Goal: Transaction & Acquisition: Purchase product/service

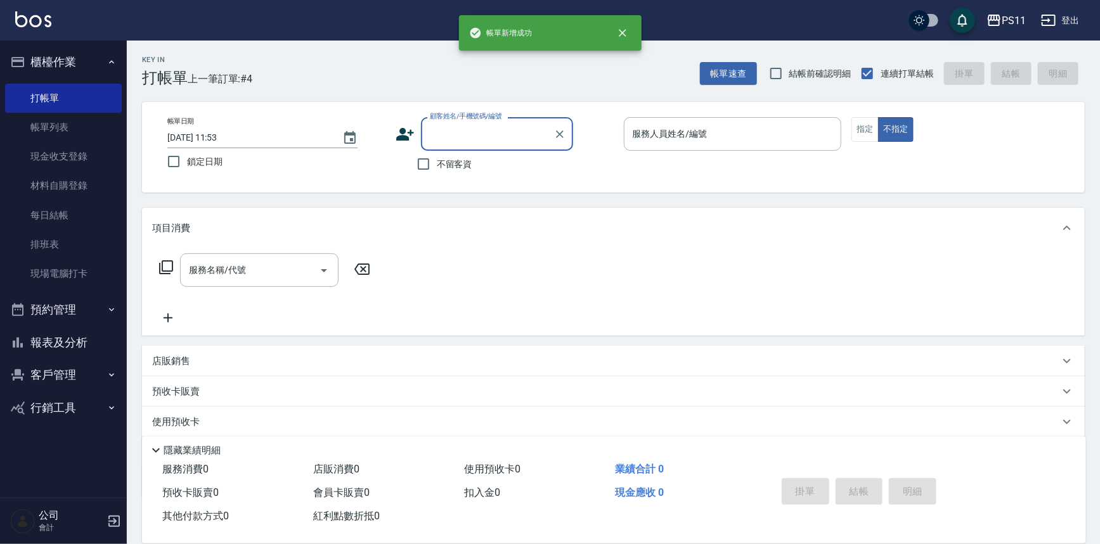
click at [481, 129] on input "顧客姓名/手機號碼/編號" at bounding box center [488, 134] width 122 height 22
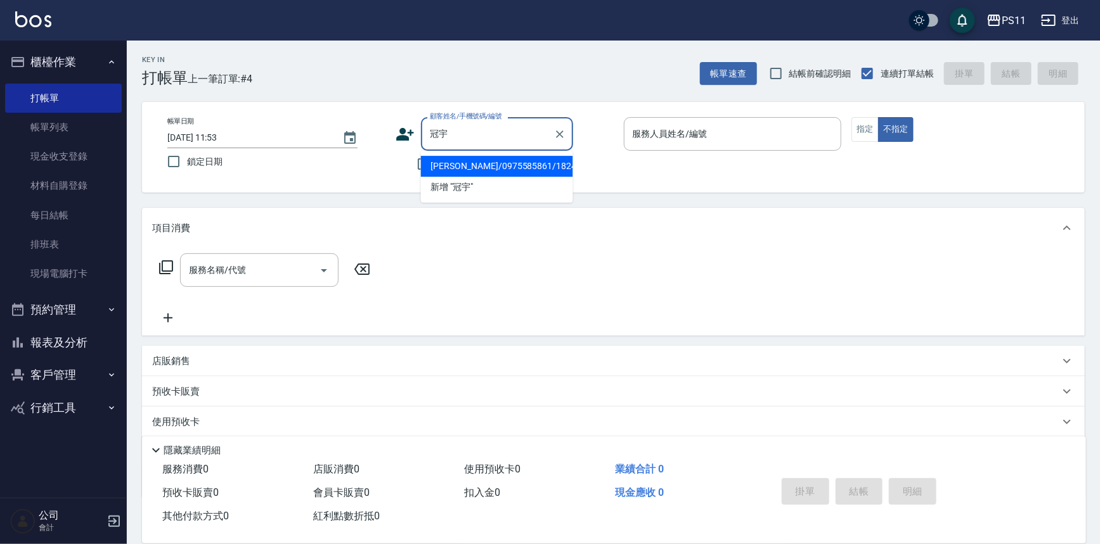
click at [513, 168] on li "[PERSON_NAME]/0975585861/1824" at bounding box center [497, 166] width 152 height 21
type input "[PERSON_NAME]/0975585861/1824"
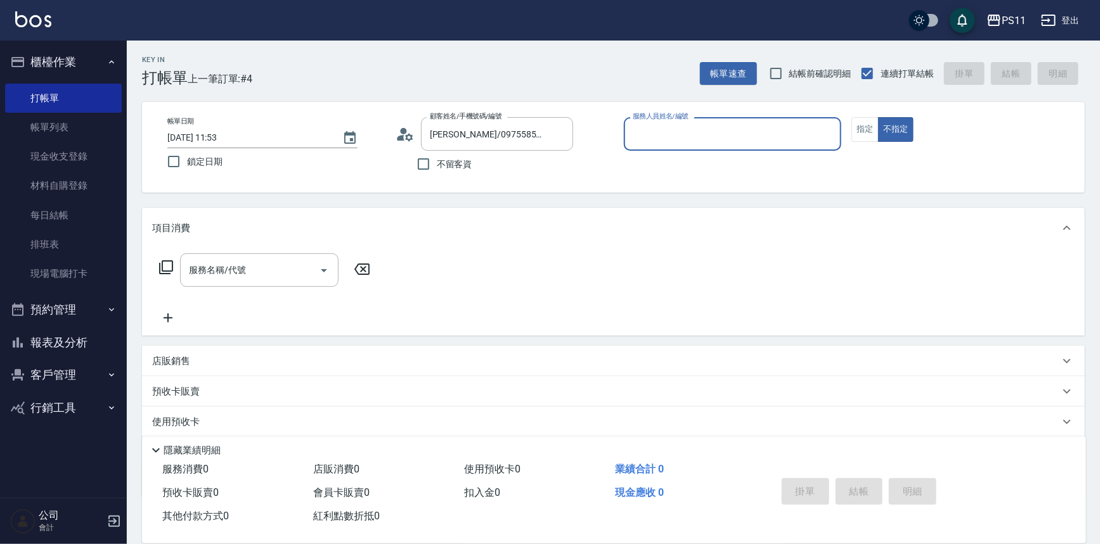
click at [758, 127] on input "服務人員姓名/編號" at bounding box center [732, 134] width 207 height 22
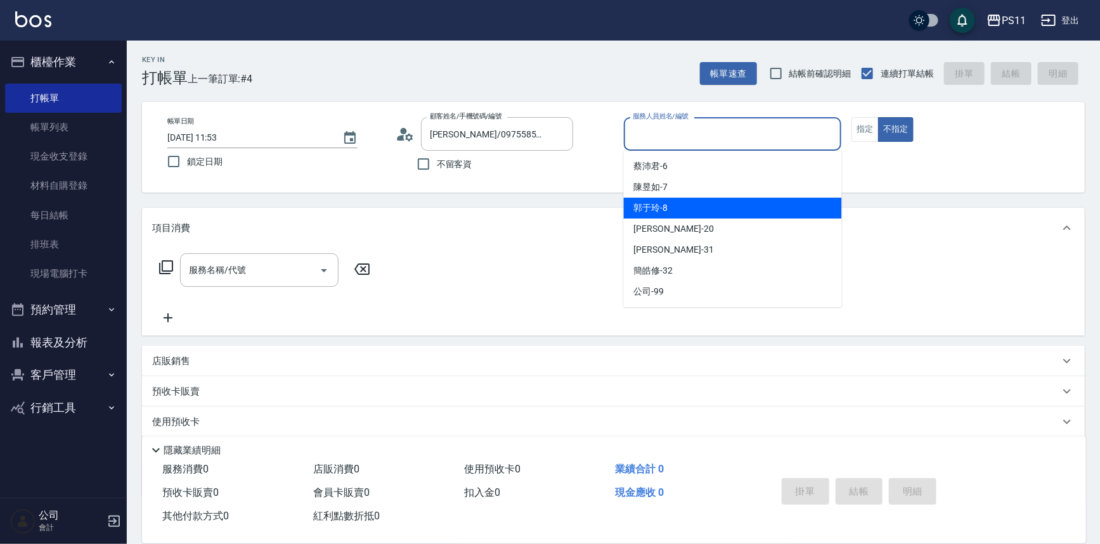
drag, startPoint x: 742, startPoint y: 209, endPoint x: 847, endPoint y: 155, distance: 118.8
click at [742, 209] on div "郭于玲 -8" at bounding box center [733, 208] width 218 height 21
type input "郭于玲-8"
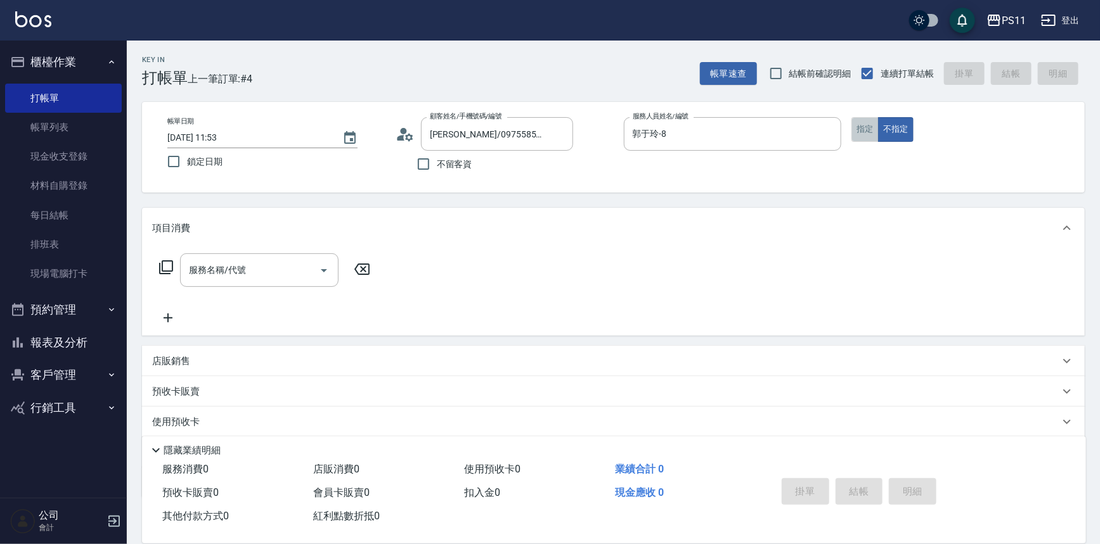
click at [861, 134] on button "指定" at bounding box center [864, 129] width 27 height 25
click at [166, 268] on icon at bounding box center [165, 267] width 15 height 15
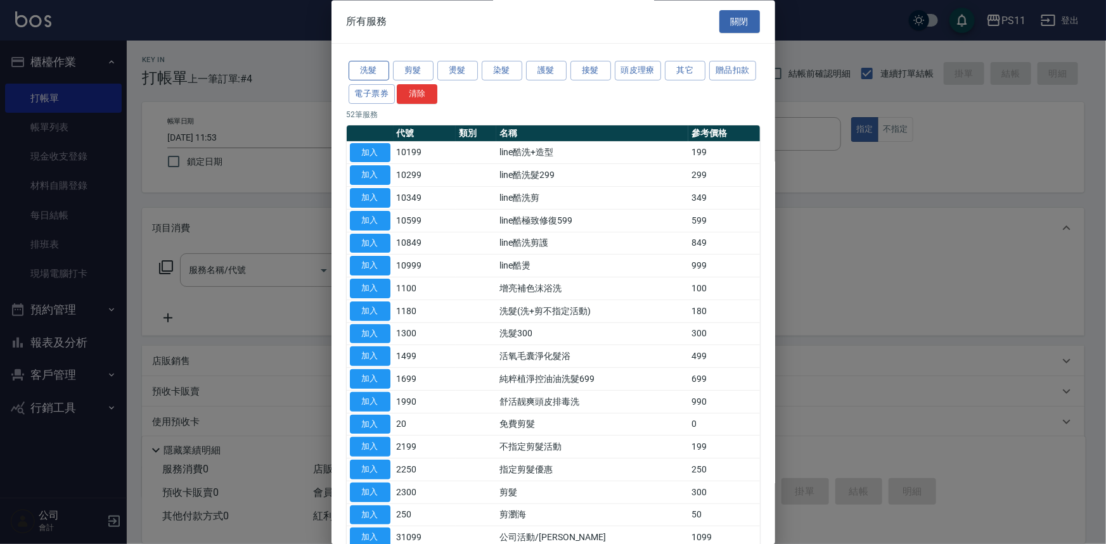
click at [369, 66] on button "洗髮" at bounding box center [369, 71] width 41 height 20
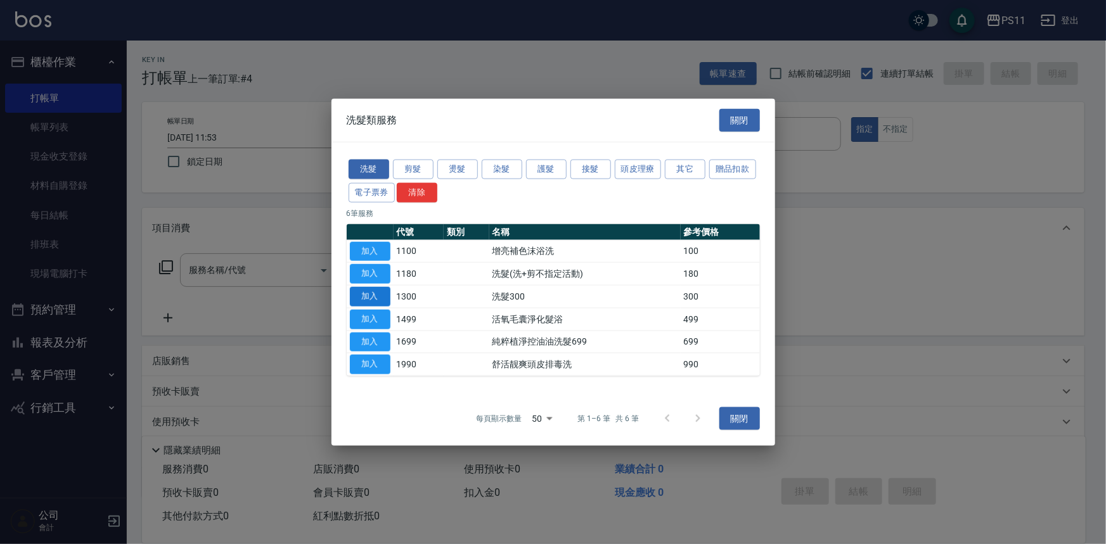
click at [368, 299] on button "加入" at bounding box center [370, 297] width 41 height 20
type input "洗髮300(1300)"
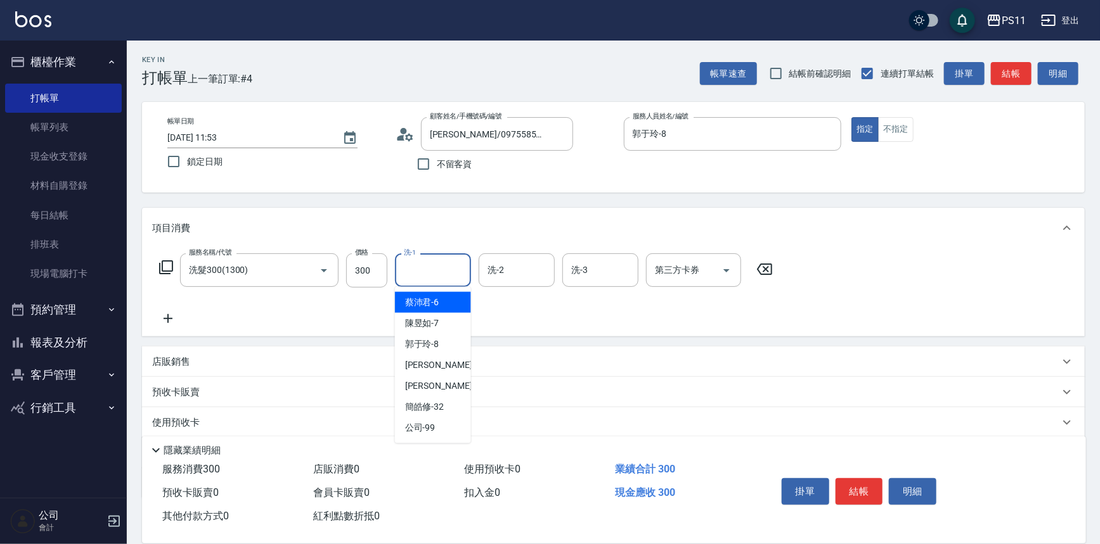
click at [440, 262] on input "洗-1" at bounding box center [433, 270] width 65 height 22
type input "[PERSON_NAME]-31"
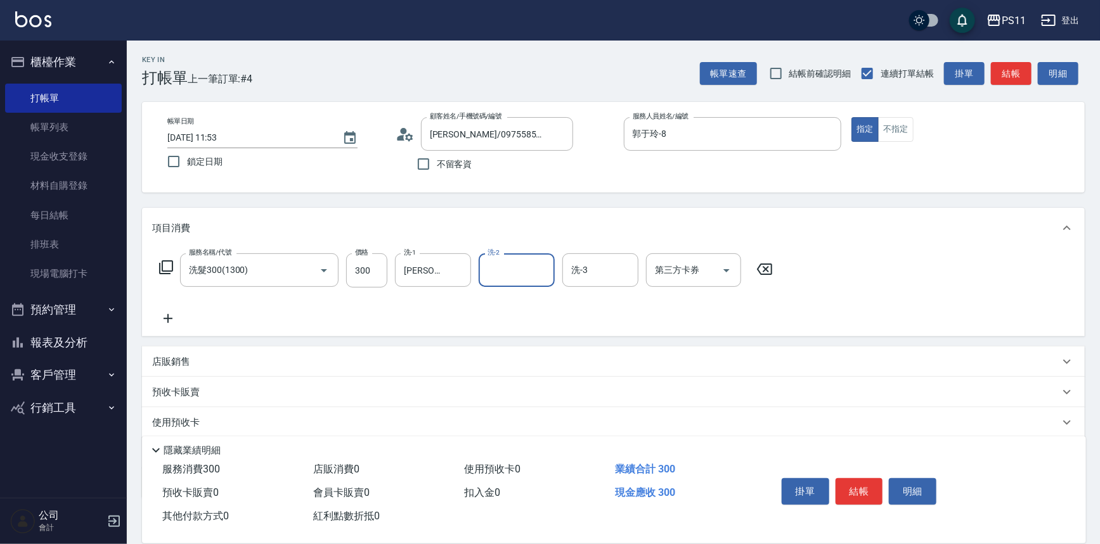
click at [144, 310] on div "服務名稱/代號 洗髮300(1300) 服務名稱/代號 價格 300 價格 洗-1 [PERSON_NAME]-31 洗-1 洗-2 洗-2 洗-3 洗-3 …" at bounding box center [613, 292] width 942 height 88
click at [169, 318] on icon at bounding box center [168, 318] width 32 height 15
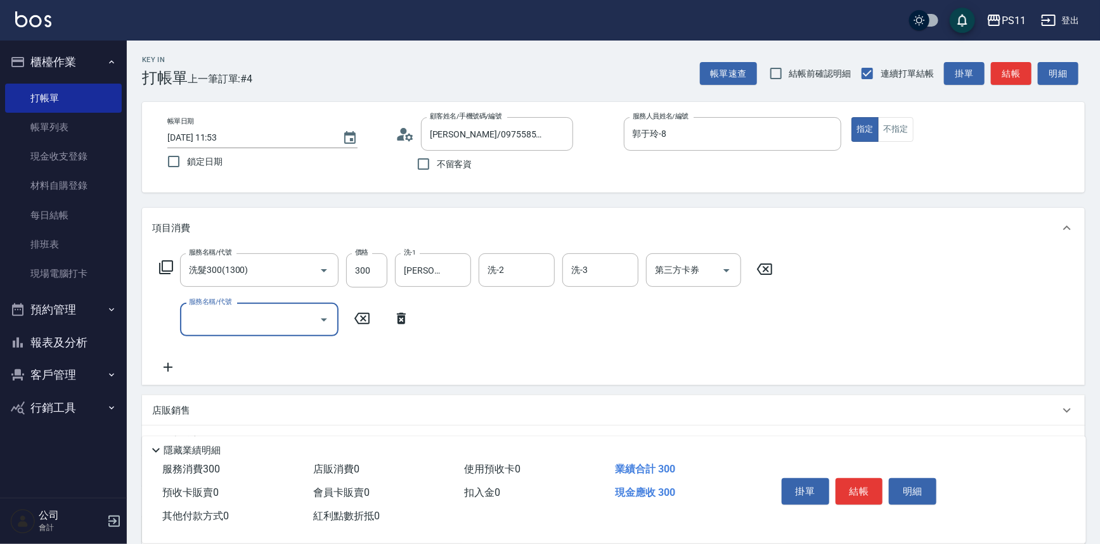
drag, startPoint x: 169, startPoint y: 318, endPoint x: 236, endPoint y: 310, distance: 67.0
click at [215, 328] on input "服務名稱/代號" at bounding box center [250, 320] width 128 height 22
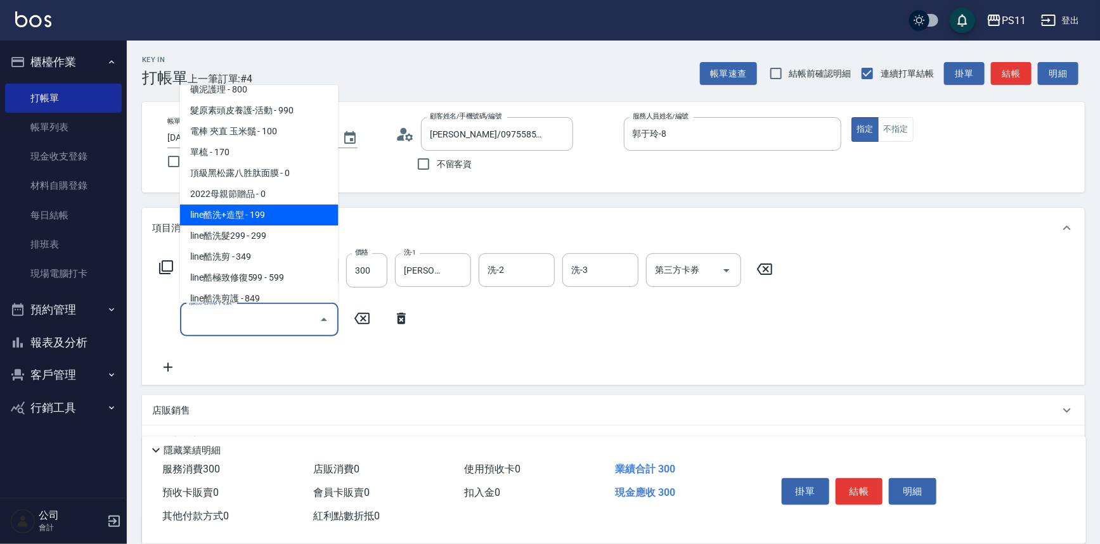
scroll to position [115, 0]
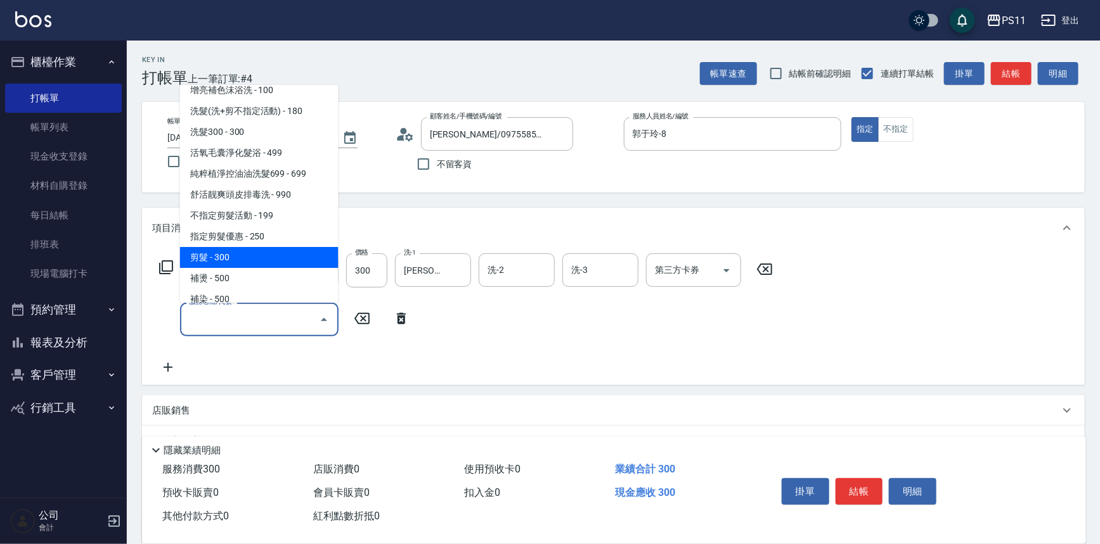
click at [234, 263] on span "剪髮 - 300" at bounding box center [259, 257] width 158 height 21
type input "剪髮(2300)"
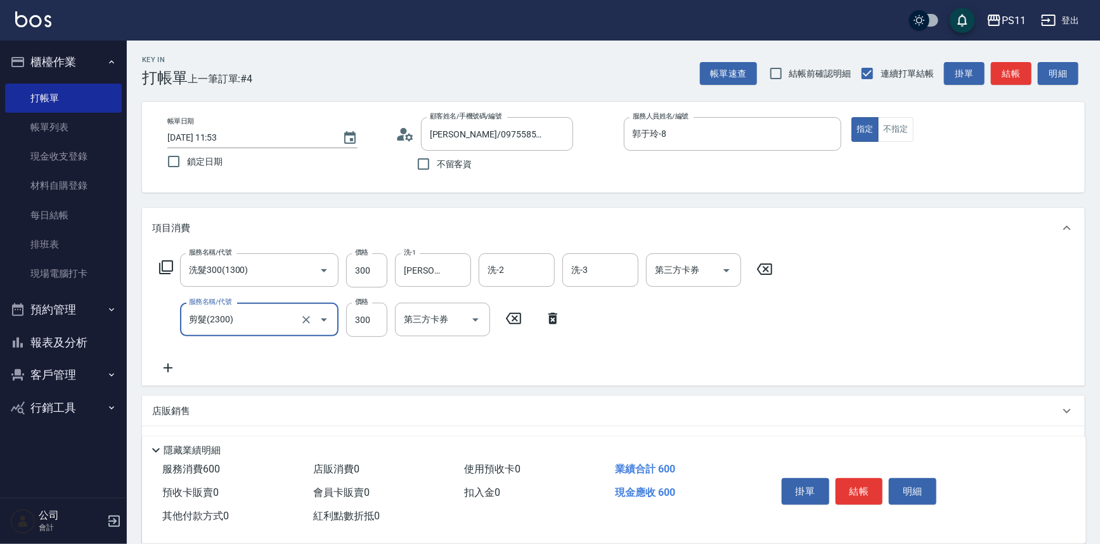
click at [845, 485] on button "結帳" at bounding box center [859, 491] width 48 height 27
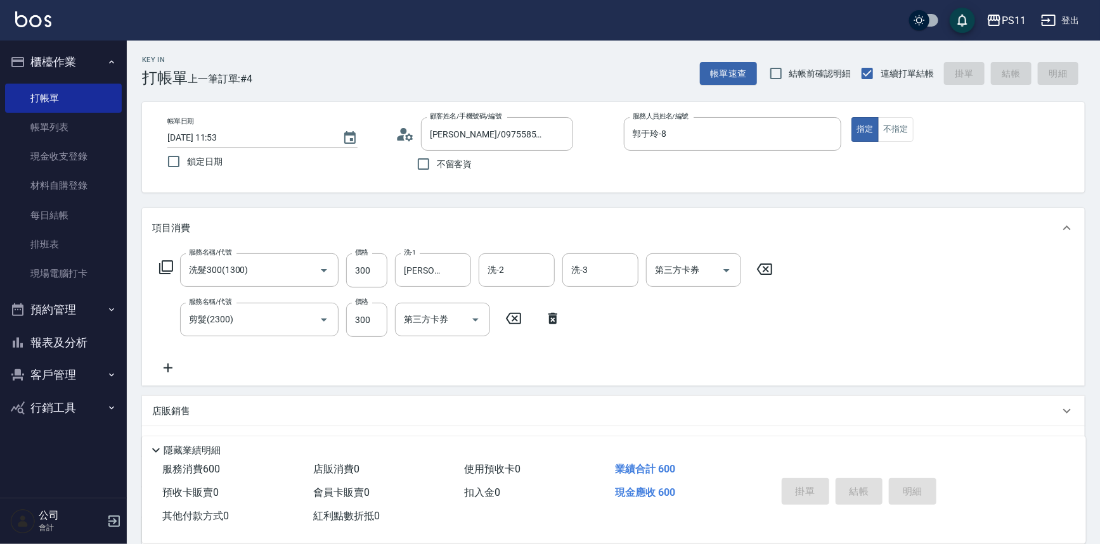
type input "[DATE] 12:34"
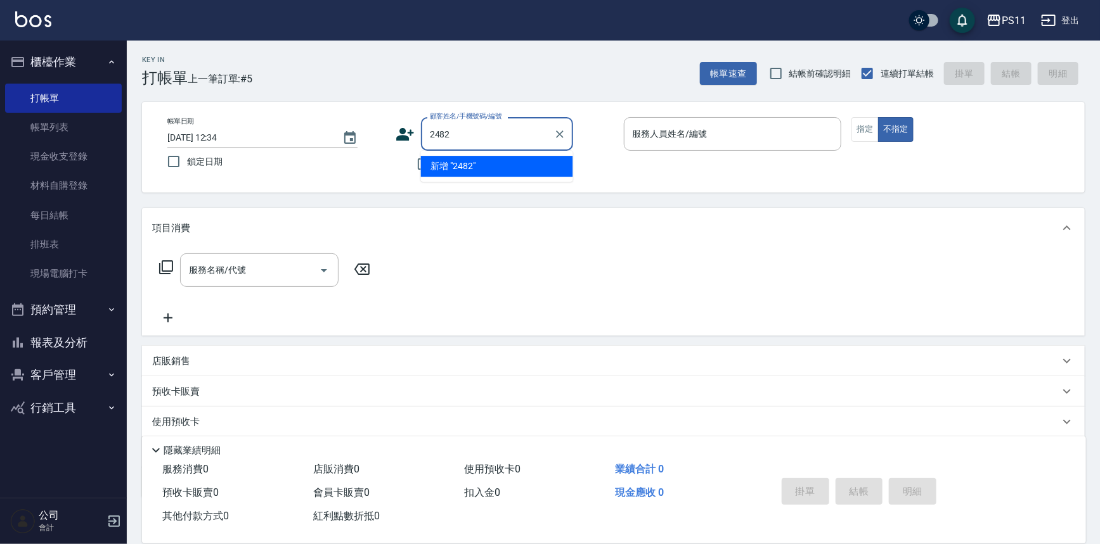
type input "2482"
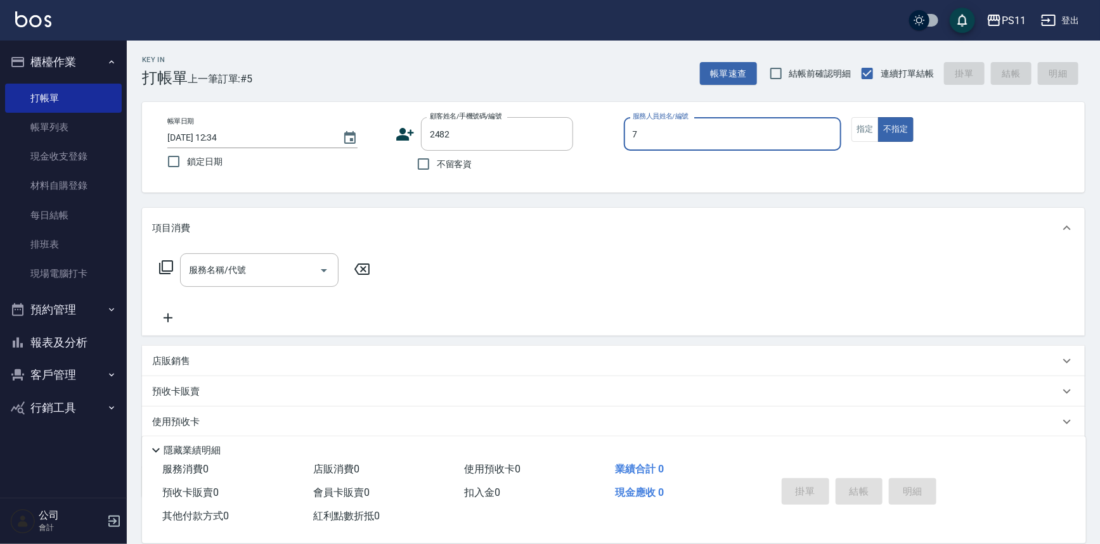
type input "陳昱如-7"
type button "false"
type input "[PERSON_NAME]/0916504160/2482"
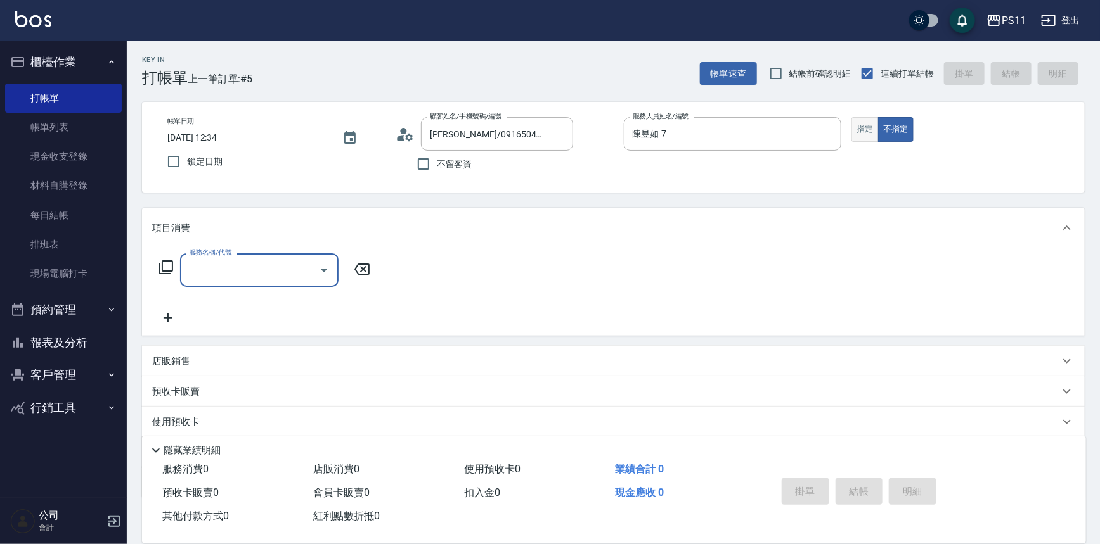
click at [854, 134] on button "指定" at bounding box center [864, 129] width 27 height 25
click at [304, 260] on input "服務名稱/代號" at bounding box center [250, 270] width 128 height 22
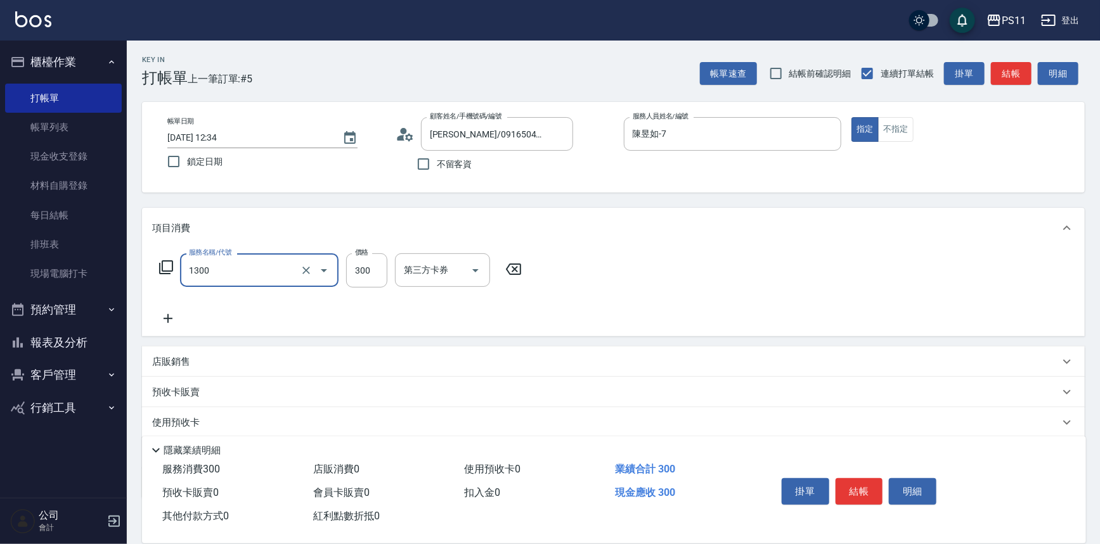
type input "洗髮300(1300)"
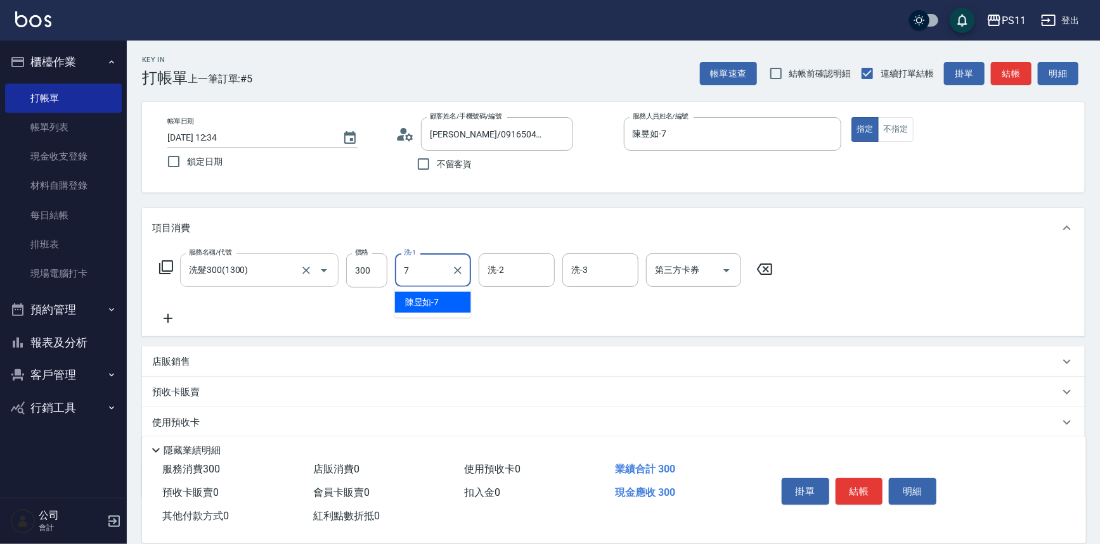
type input "陳昱如-7"
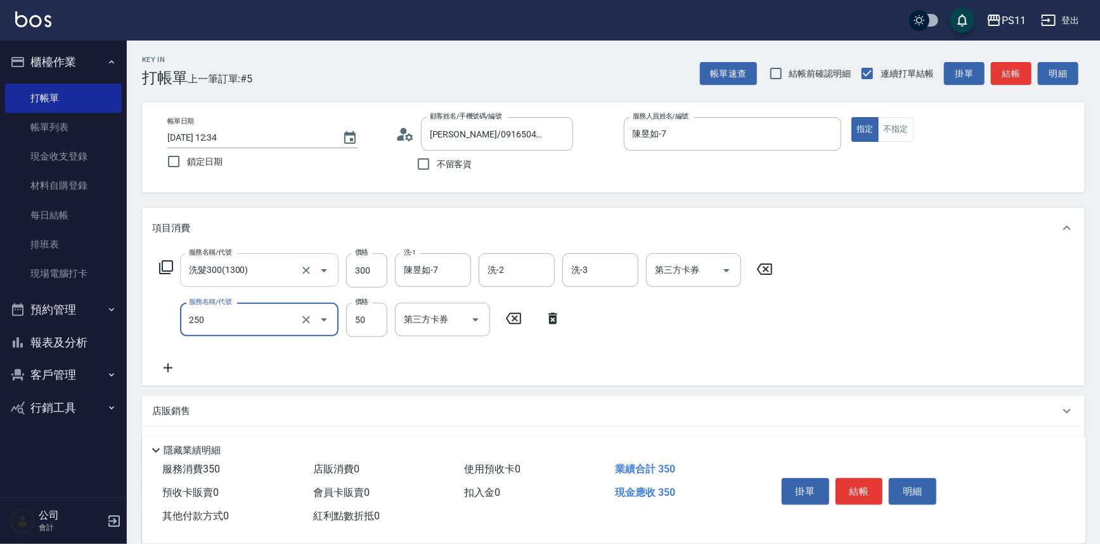
type input "剪瀏海(250)"
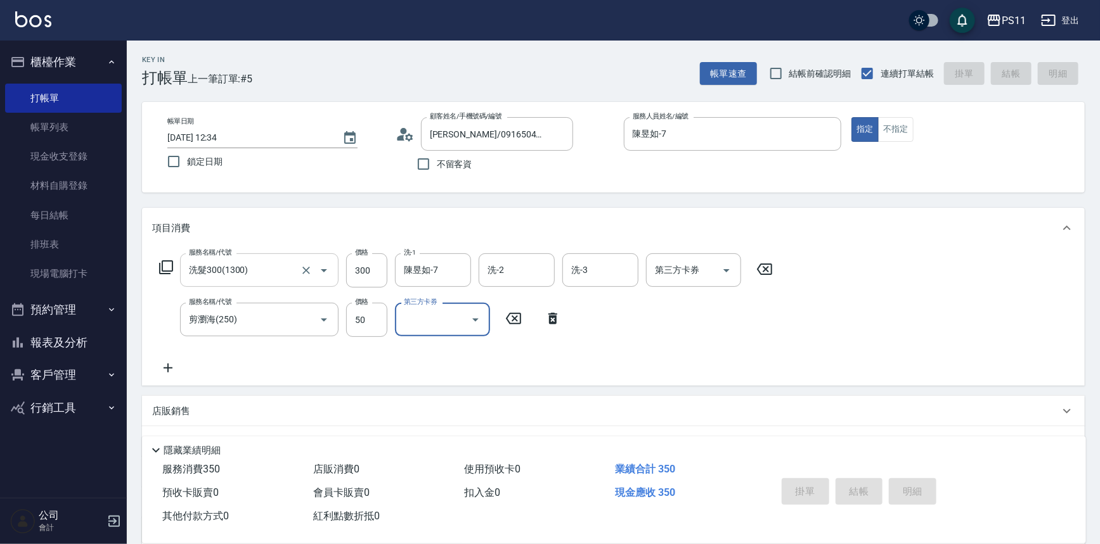
type input "[DATE] 13:02"
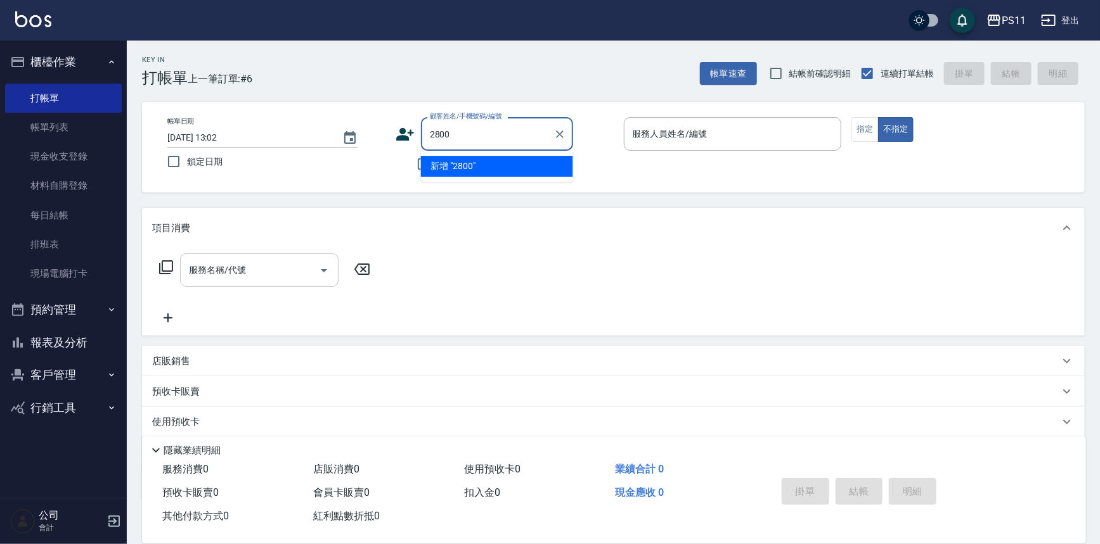
type input "2800"
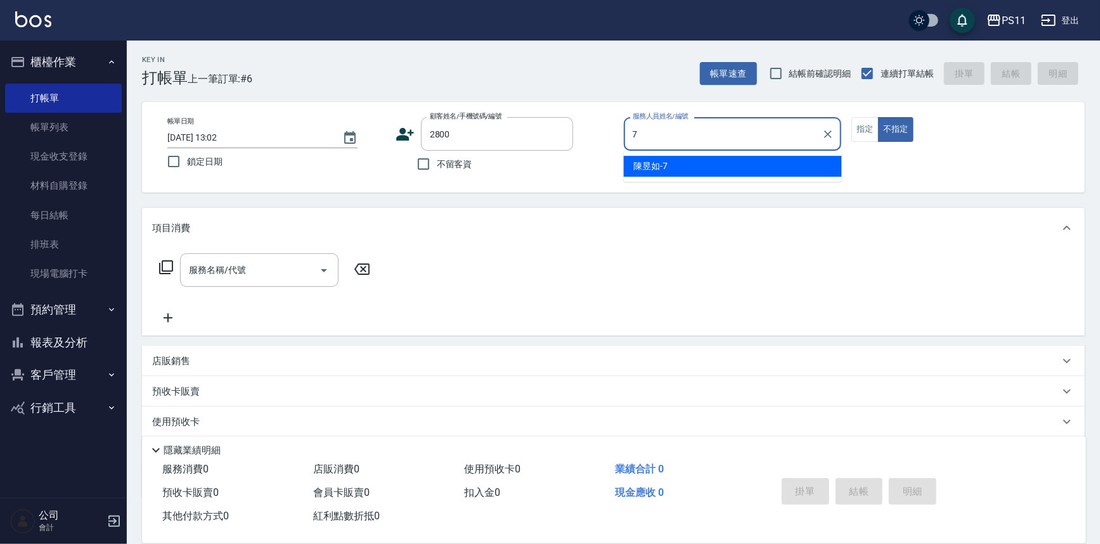
type input "70"
type input "施文雅/0910356847/2800"
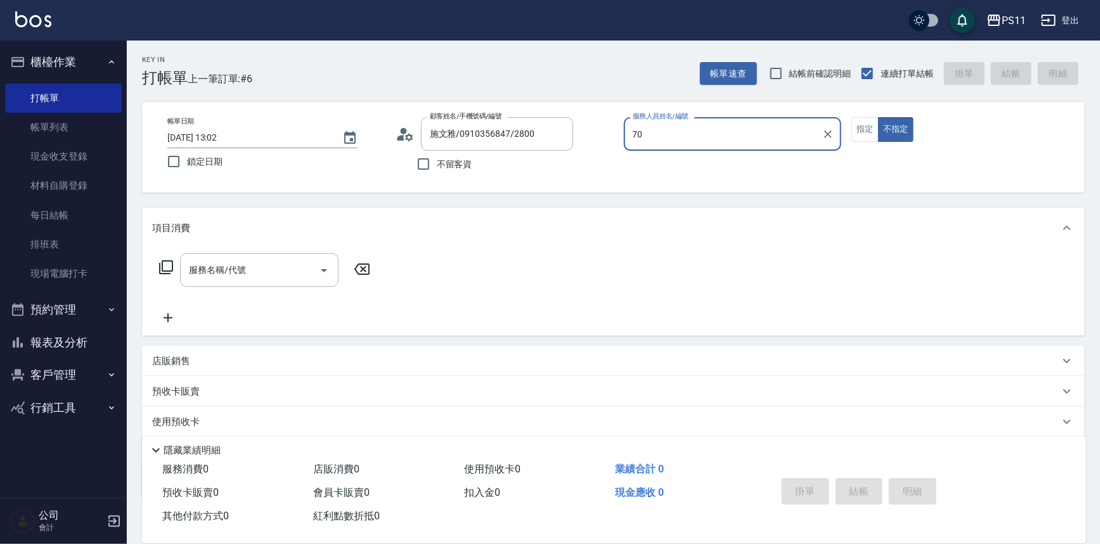
type input "70"
click at [878, 117] on button "不指定" at bounding box center [895, 129] width 35 height 25
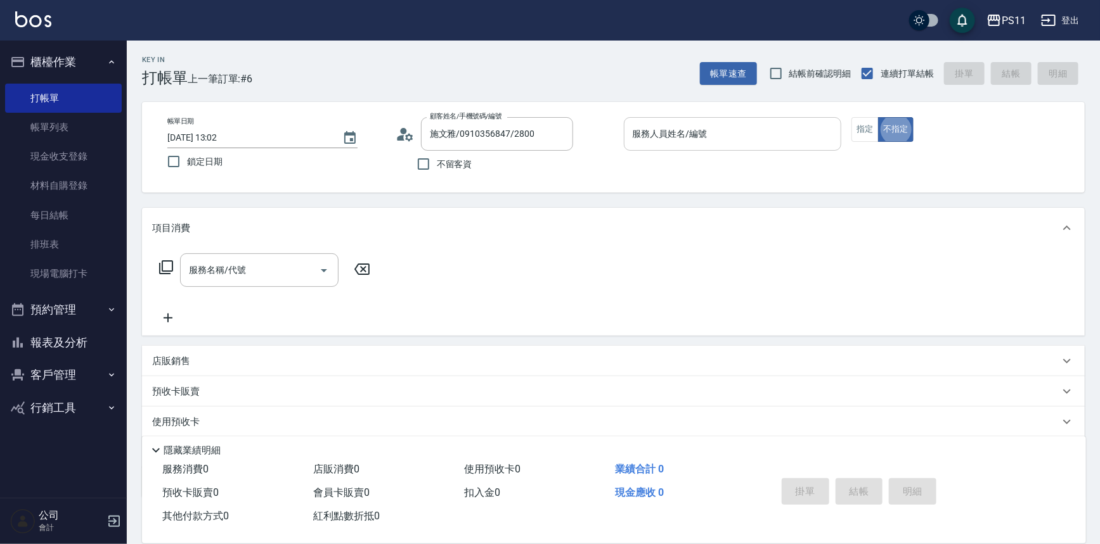
click at [783, 129] on input "服務人員姓名/編號" at bounding box center [732, 134] width 207 height 22
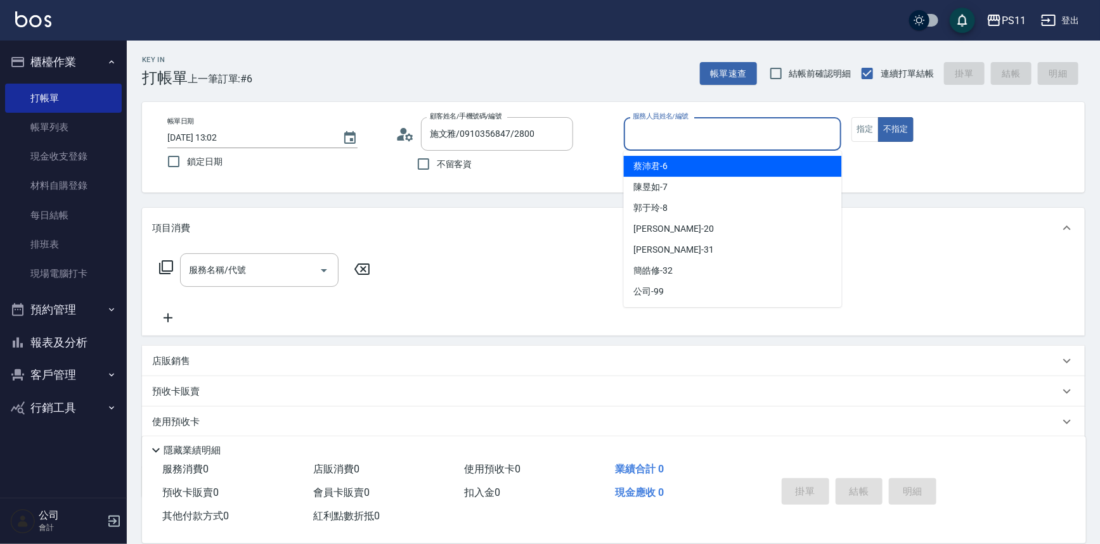
click at [712, 174] on div "[PERSON_NAME]6" at bounding box center [733, 166] width 218 height 21
type input "[PERSON_NAME]6"
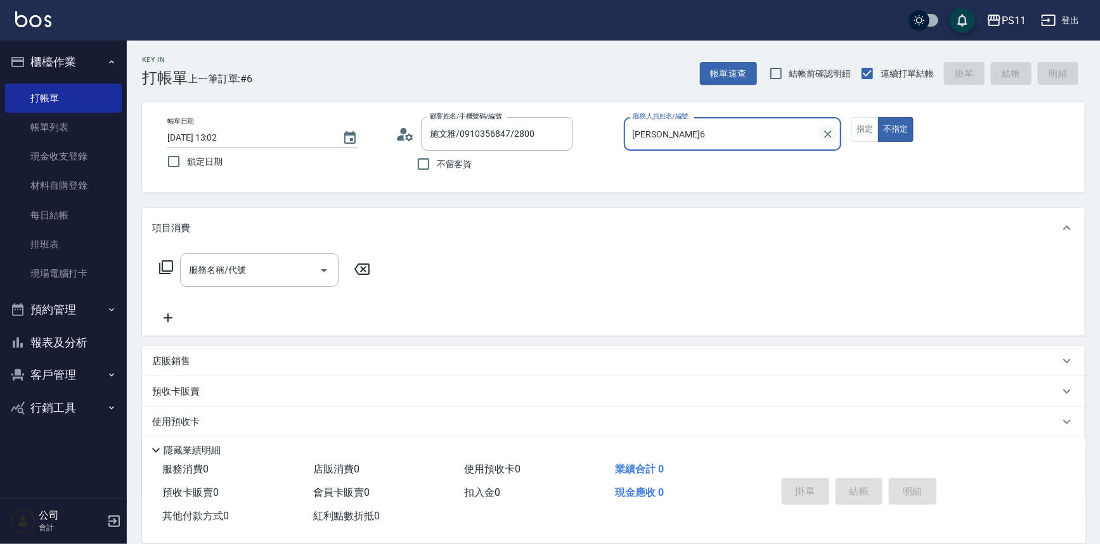
click at [830, 139] on icon "Clear" at bounding box center [827, 134] width 13 height 13
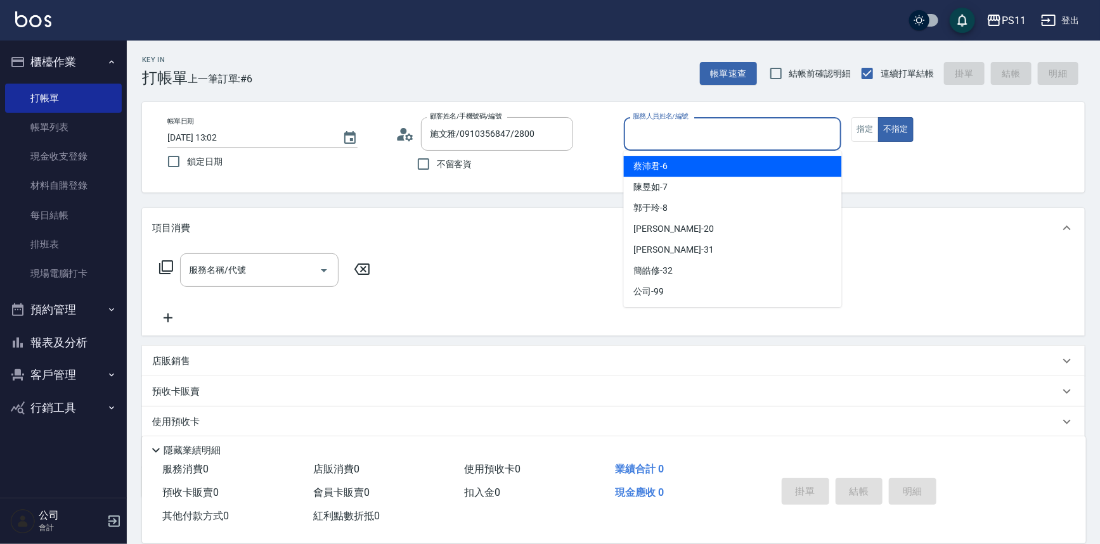
click at [720, 139] on input "服務人員姓名/編號" at bounding box center [732, 134] width 207 height 22
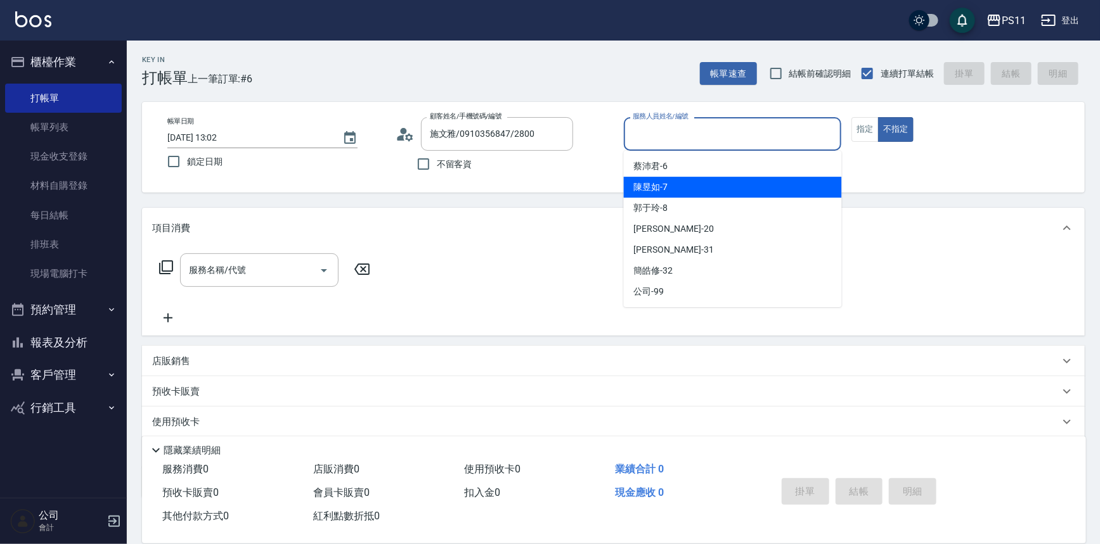
drag, startPoint x: 695, startPoint y: 183, endPoint x: 706, endPoint y: 177, distance: 12.5
click at [695, 181] on div "陳昱如 -7" at bounding box center [733, 187] width 218 height 21
type input "陳昱如-7"
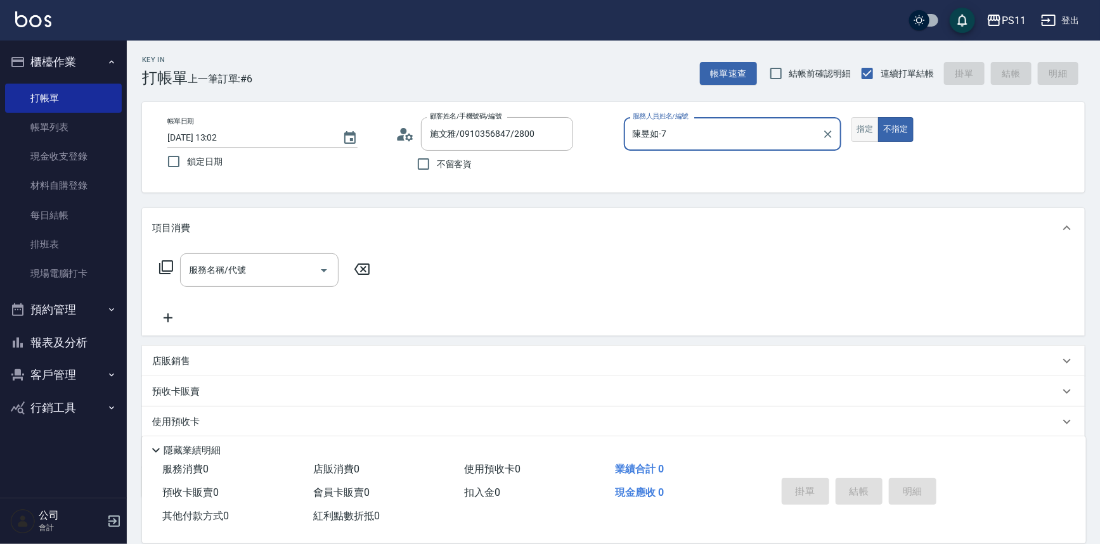
click at [872, 132] on button "指定" at bounding box center [864, 129] width 27 height 25
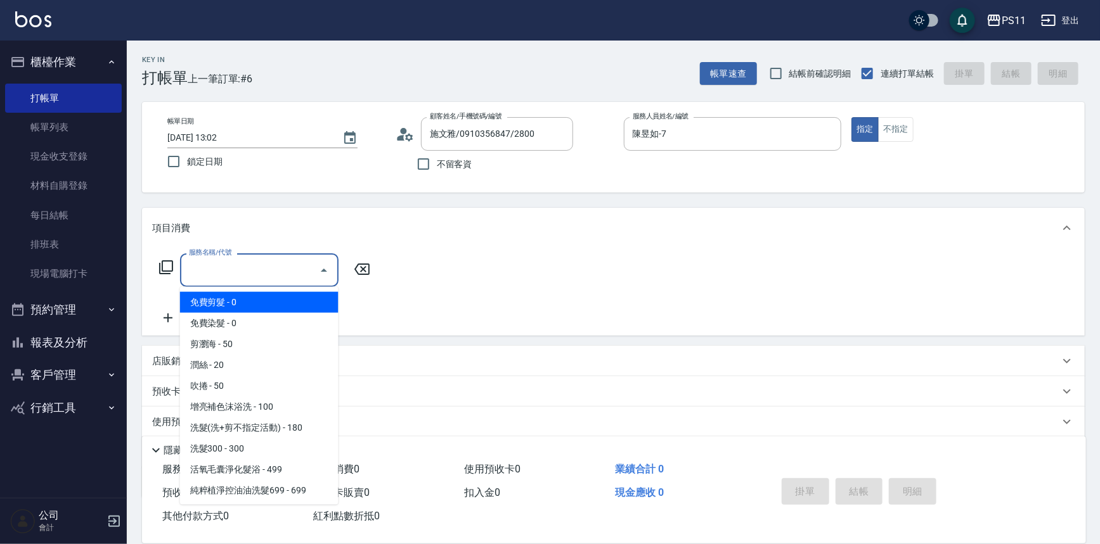
click at [236, 267] on div "服務名稱/代號 服務名稱/代號" at bounding box center [259, 271] width 158 height 34
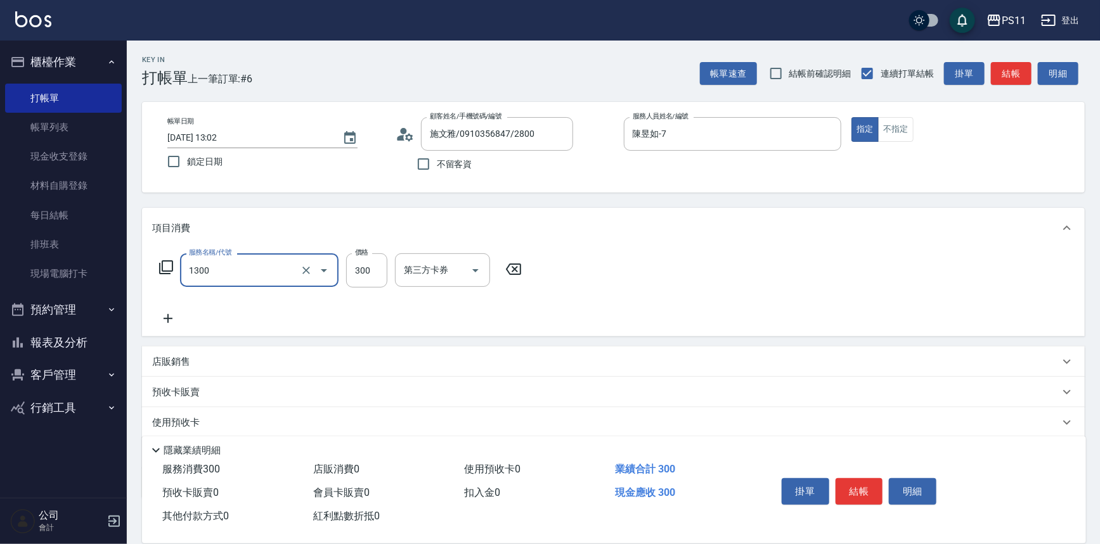
type input "洗髮300(1300)"
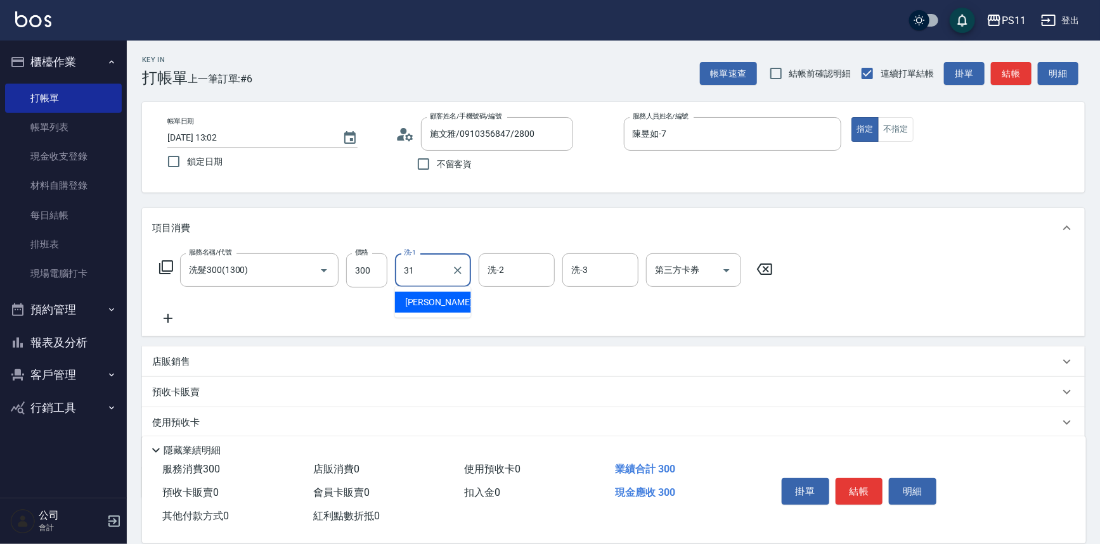
type input "[PERSON_NAME]-31"
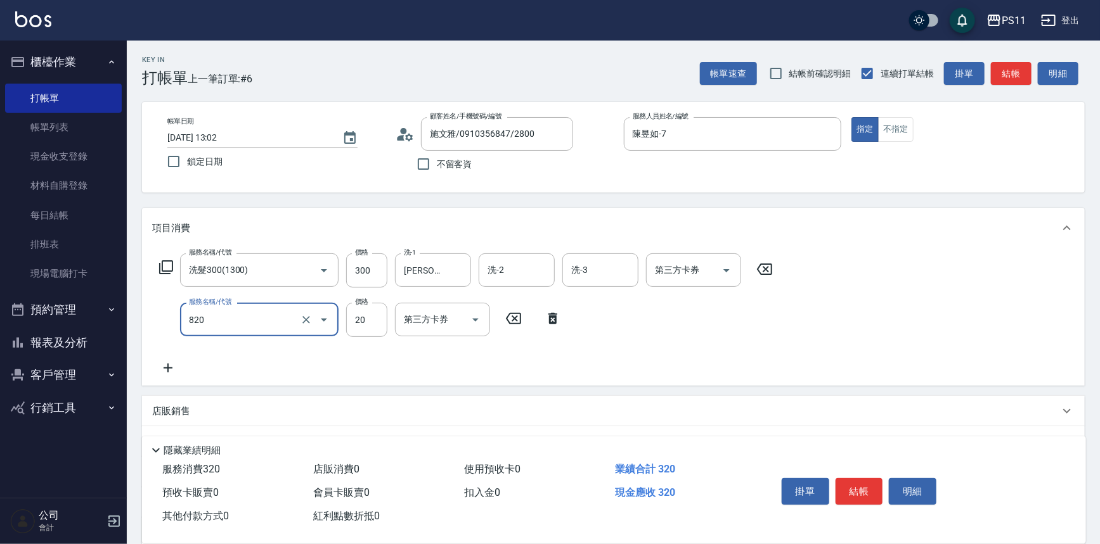
type input "潤絲(820)"
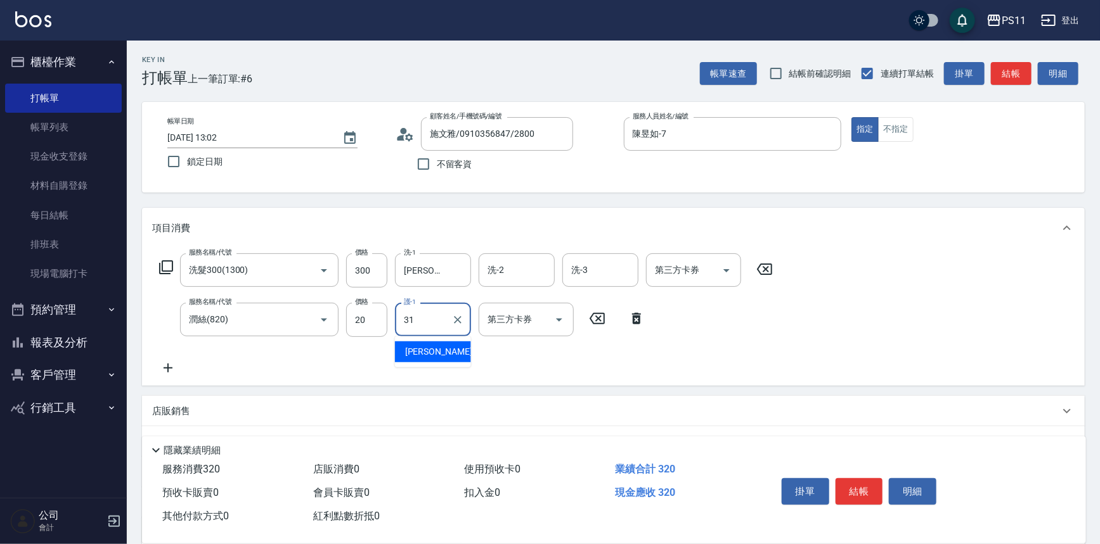
type input "[PERSON_NAME]-31"
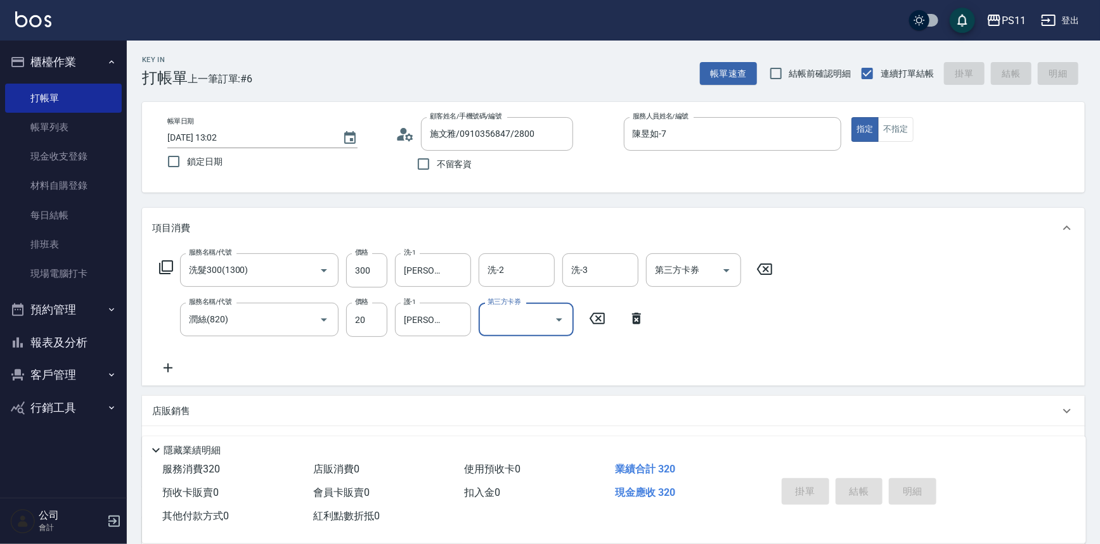
type input "[DATE] 13:16"
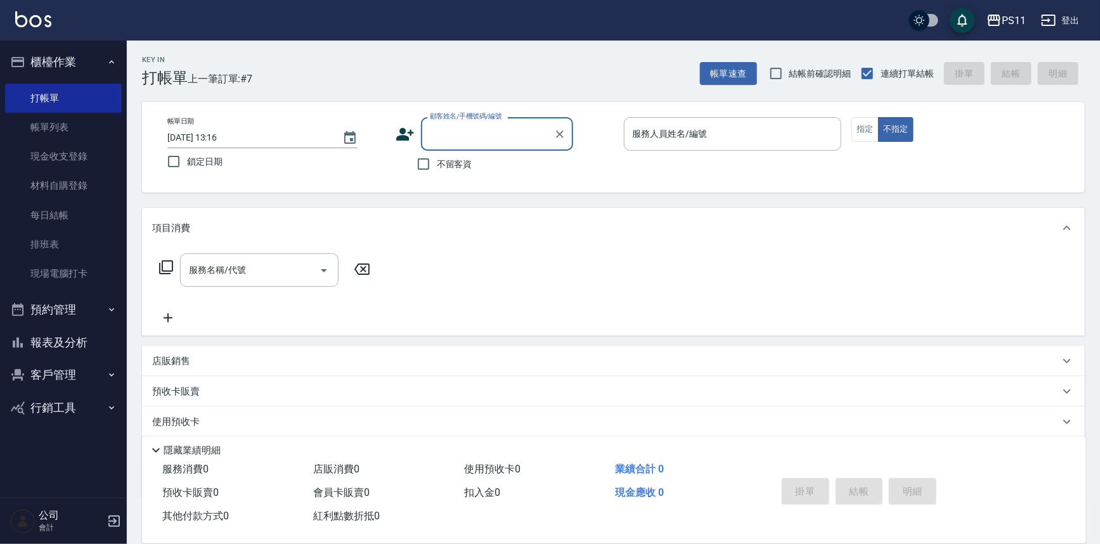
click at [465, 120] on label "顧客姓名/手機號碼/編號" at bounding box center [466, 117] width 72 height 10
click at [465, 123] on input "顧客姓名/手機號碼/編號" at bounding box center [488, 134] width 122 height 22
click at [469, 131] on input "顧客姓名/手機號碼/編號" at bounding box center [488, 134] width 122 height 22
click at [523, 167] on li "[PERSON_NAME]/0985484841/0688" at bounding box center [497, 166] width 152 height 21
type input "[PERSON_NAME]/0985484841/0688"
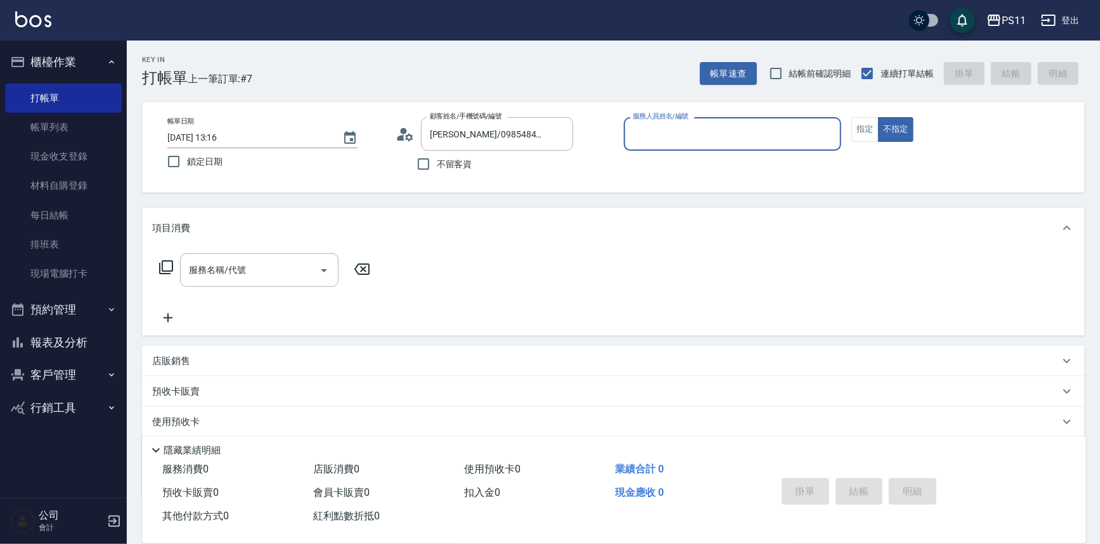
click at [659, 139] on input "服務人員姓名/編號" at bounding box center [732, 134] width 207 height 22
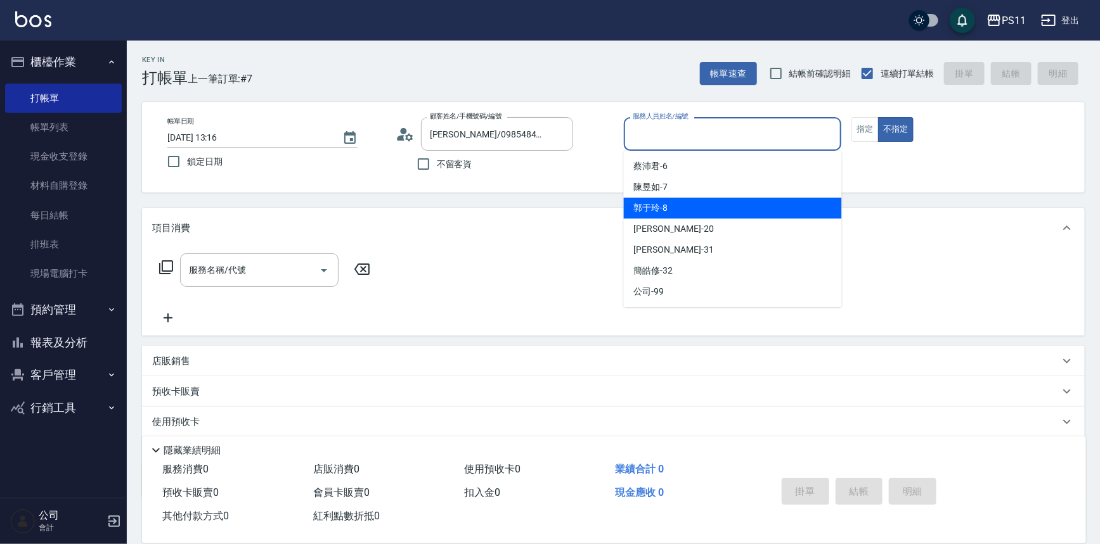
click at [723, 214] on div "郭于玲 -8" at bounding box center [733, 208] width 218 height 21
type input "郭于玲-8"
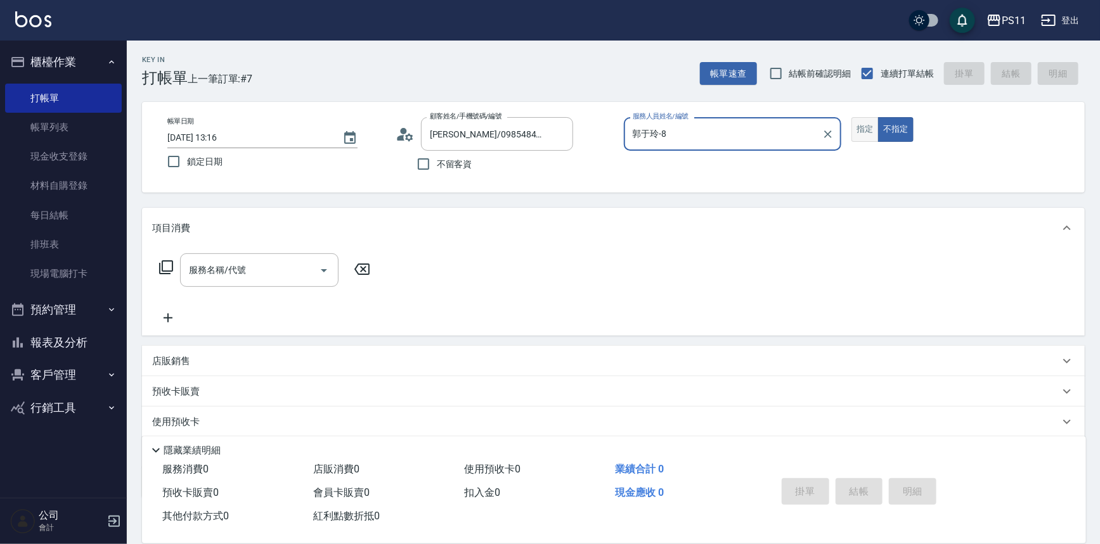
click at [855, 130] on button "指定" at bounding box center [864, 129] width 27 height 25
click at [169, 266] on icon at bounding box center [165, 267] width 15 height 15
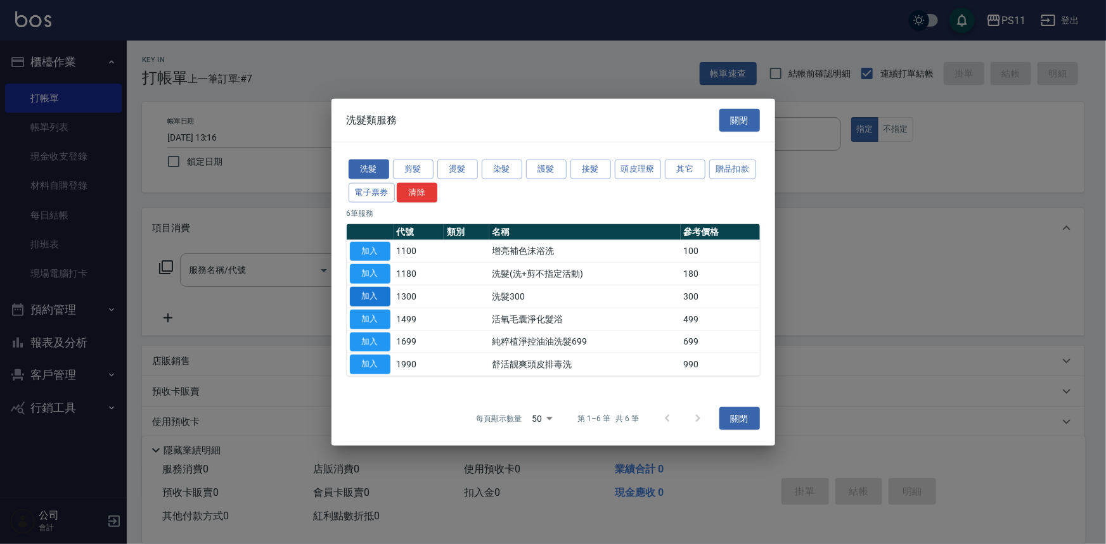
click at [371, 300] on button "加入" at bounding box center [370, 297] width 41 height 20
type input "洗髮300(1300)"
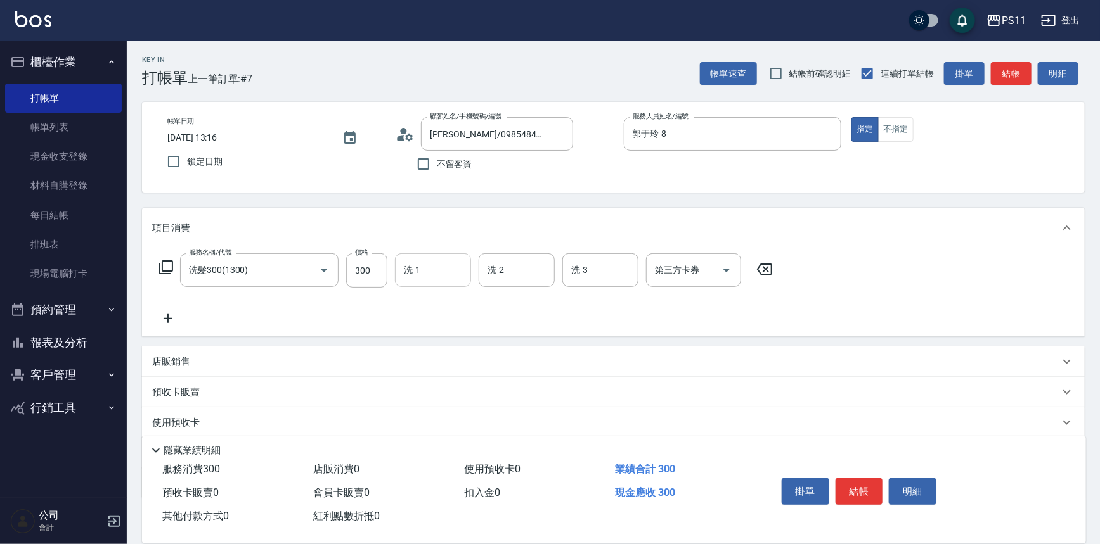
click at [426, 274] on input "洗-1" at bounding box center [433, 270] width 65 height 22
type input "[PERSON_NAME]-20"
click at [172, 318] on icon at bounding box center [168, 318] width 32 height 15
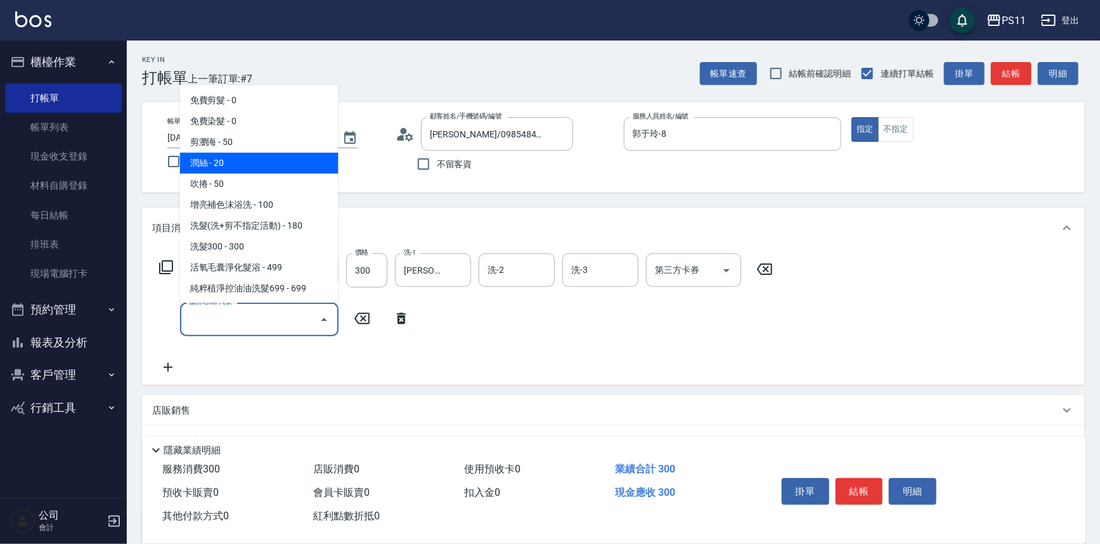
click at [243, 157] on span "潤絲 - 20" at bounding box center [259, 163] width 158 height 21
type input "潤絲(820)"
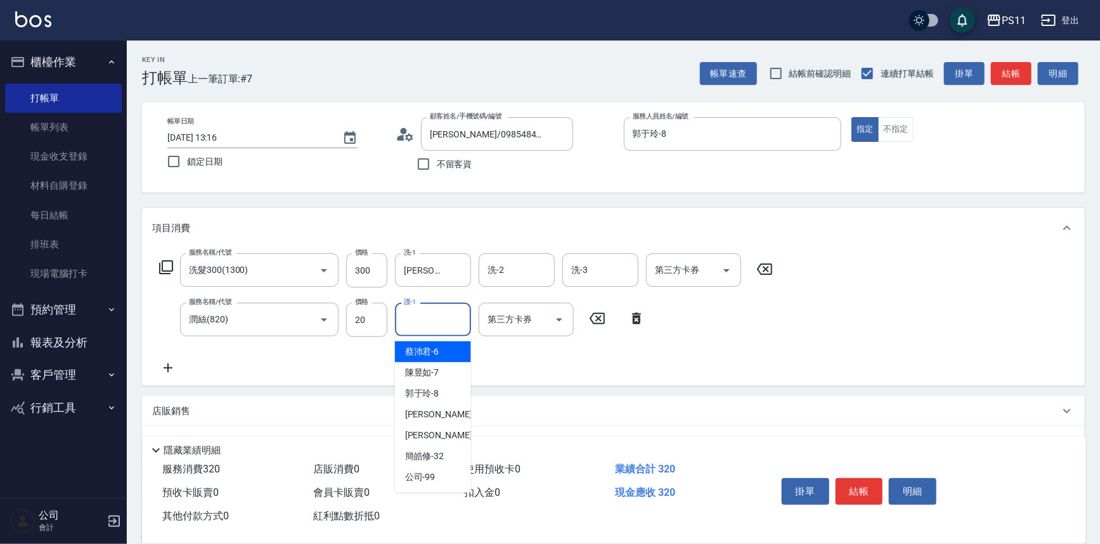
click at [430, 310] on input "護-1" at bounding box center [433, 320] width 65 height 22
type input "[PERSON_NAME]-20"
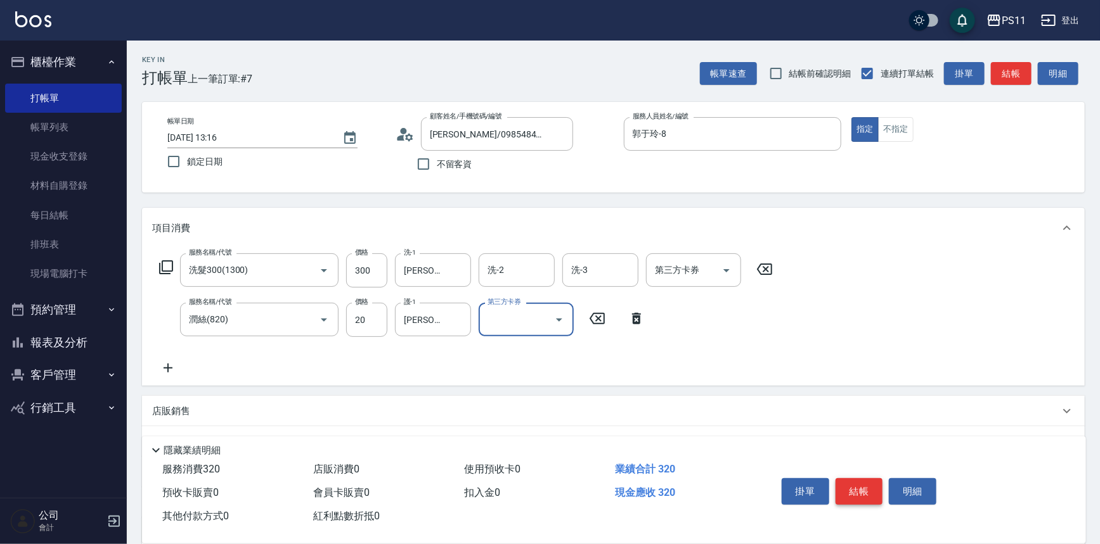
click at [862, 479] on button "結帳" at bounding box center [859, 491] width 48 height 27
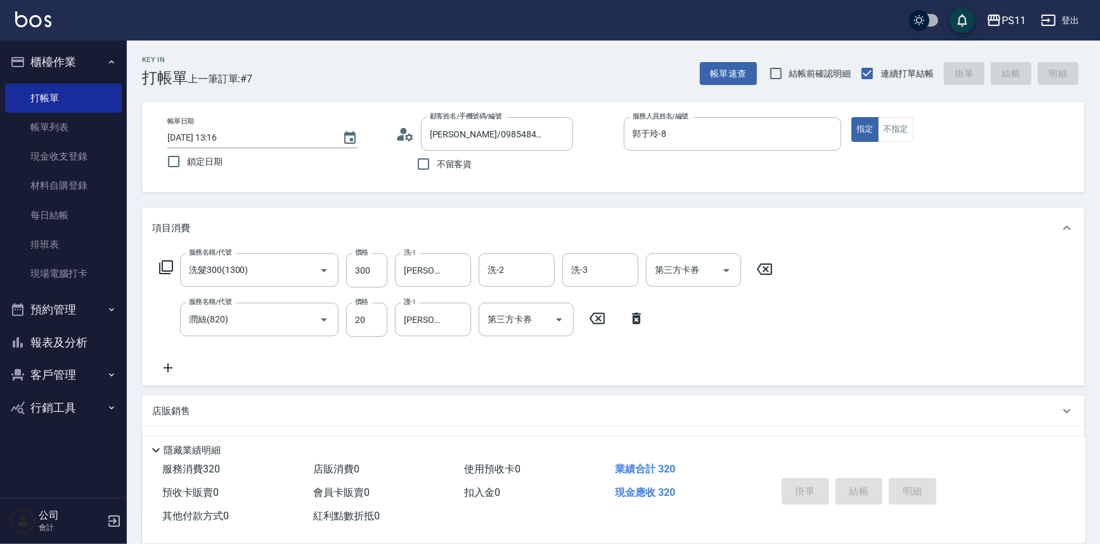
type input "[DATE] 14:03"
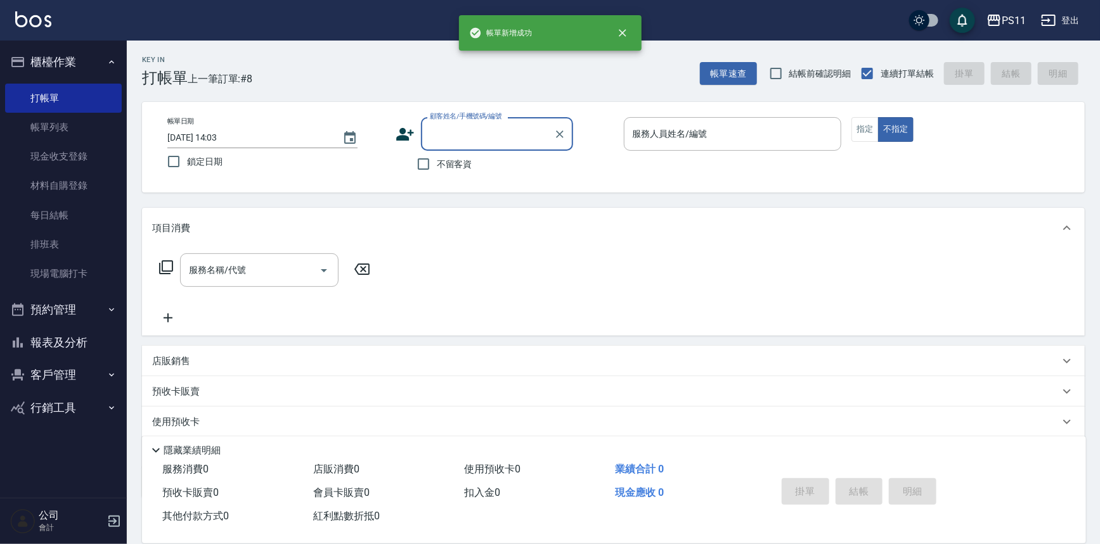
click at [491, 131] on input "顧客姓名/手機號碼/編號" at bounding box center [488, 134] width 122 height 22
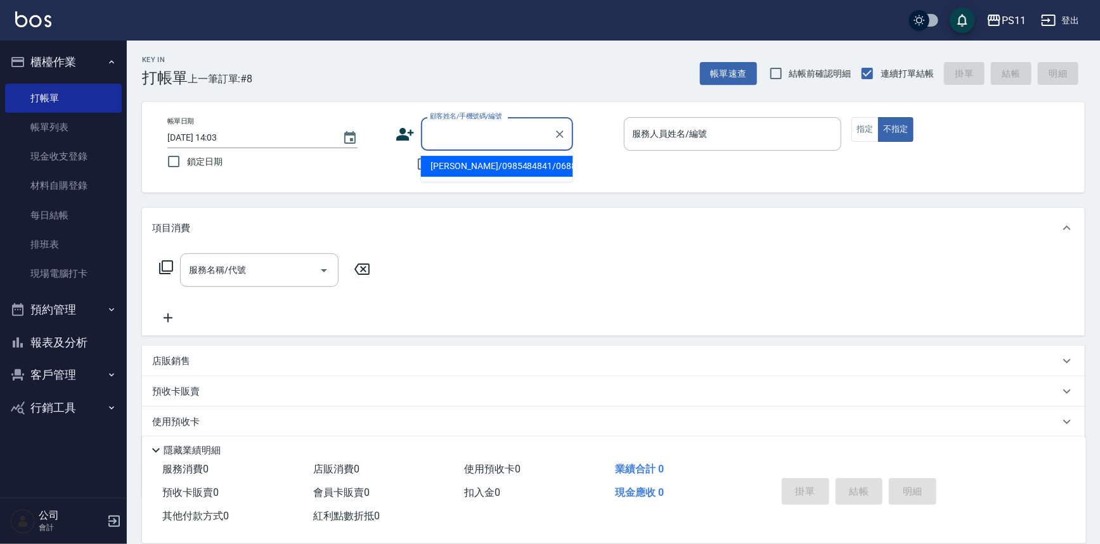
click at [502, 164] on li "[PERSON_NAME]/0985484841/0688" at bounding box center [497, 166] width 152 height 21
type input "[PERSON_NAME]/0985484841/0688"
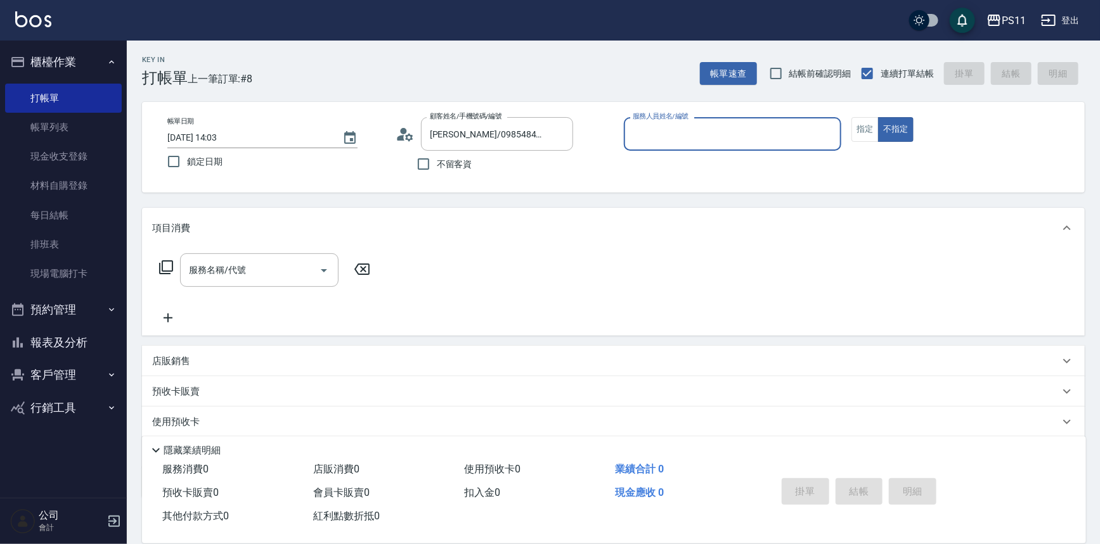
click at [687, 126] on input "服務人員姓名/編號" at bounding box center [732, 134] width 207 height 22
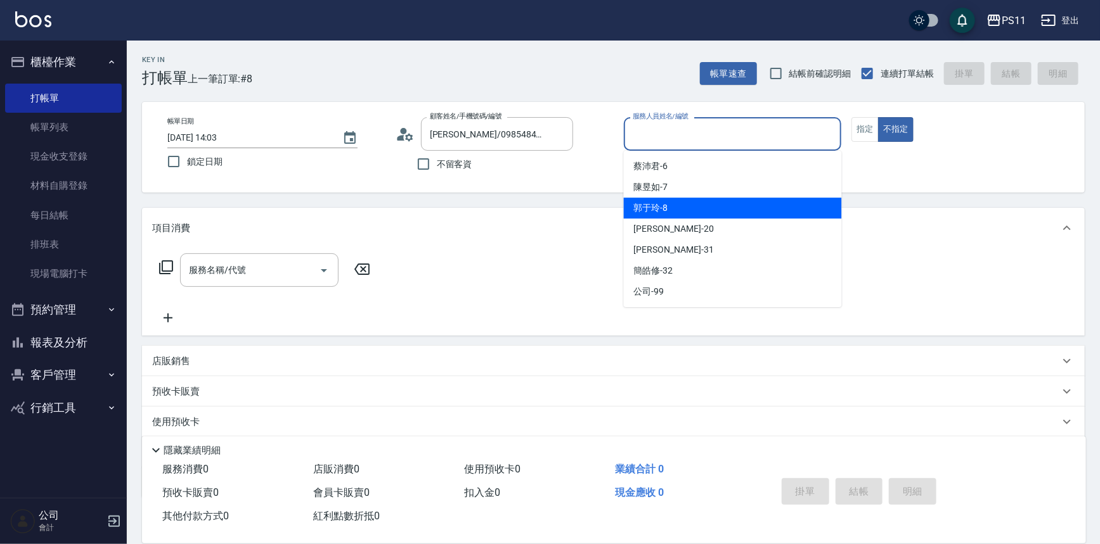
click at [697, 210] on div "郭于玲 -8" at bounding box center [733, 208] width 218 height 21
type input "郭于玲-8"
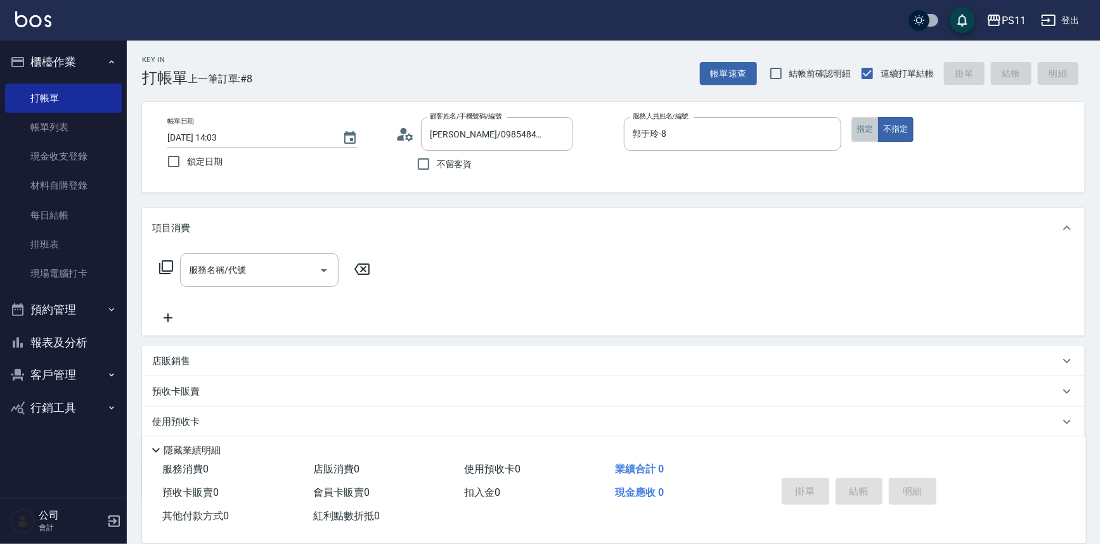
click at [868, 127] on button "指定" at bounding box center [864, 129] width 27 height 25
click at [170, 261] on icon at bounding box center [166, 267] width 14 height 14
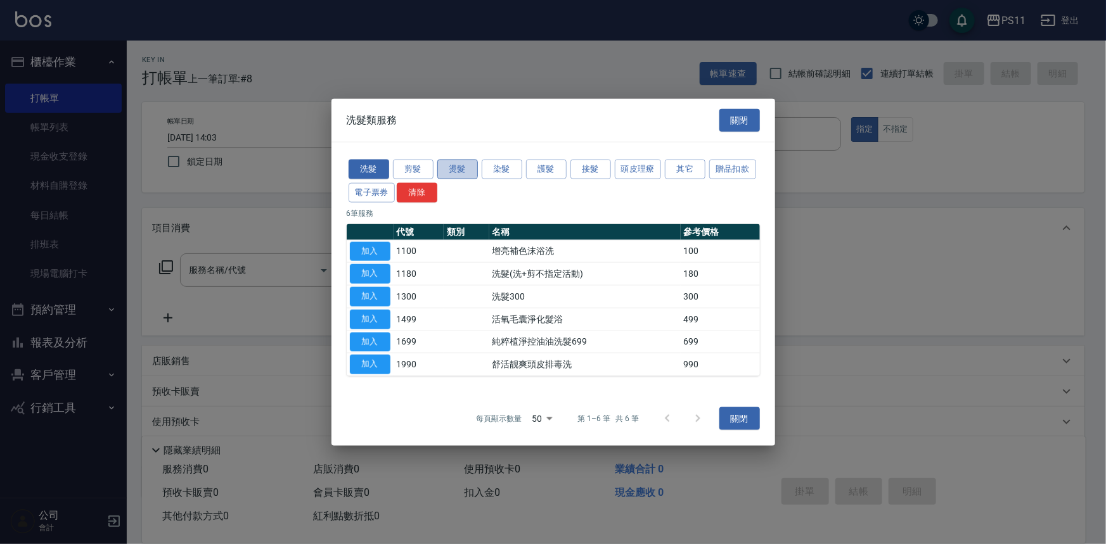
click at [453, 172] on button "燙髮" at bounding box center [457, 170] width 41 height 20
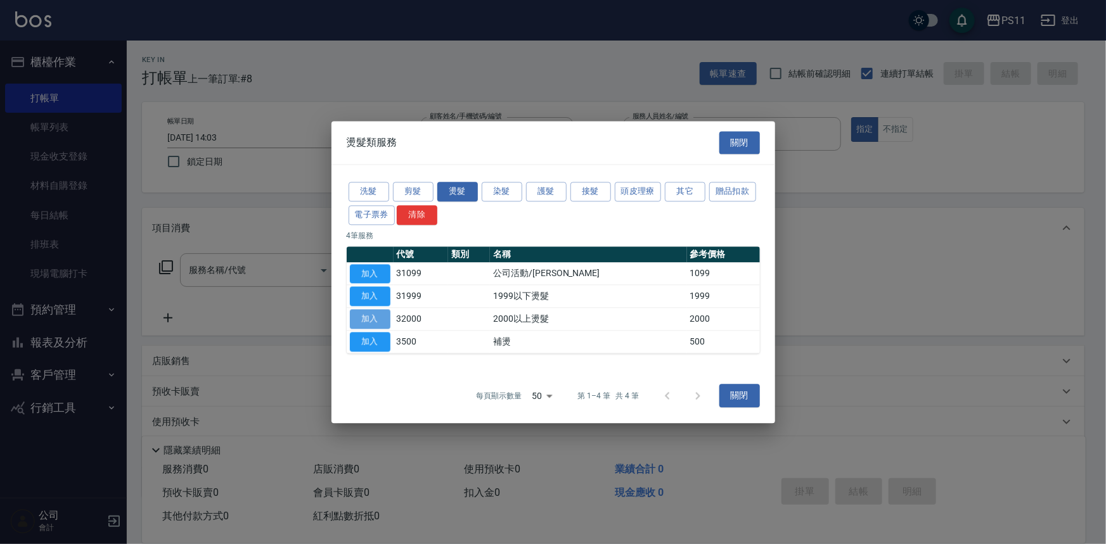
click at [374, 314] on button "加入" at bounding box center [370, 319] width 41 height 20
type input "2000以上燙髮(32000)"
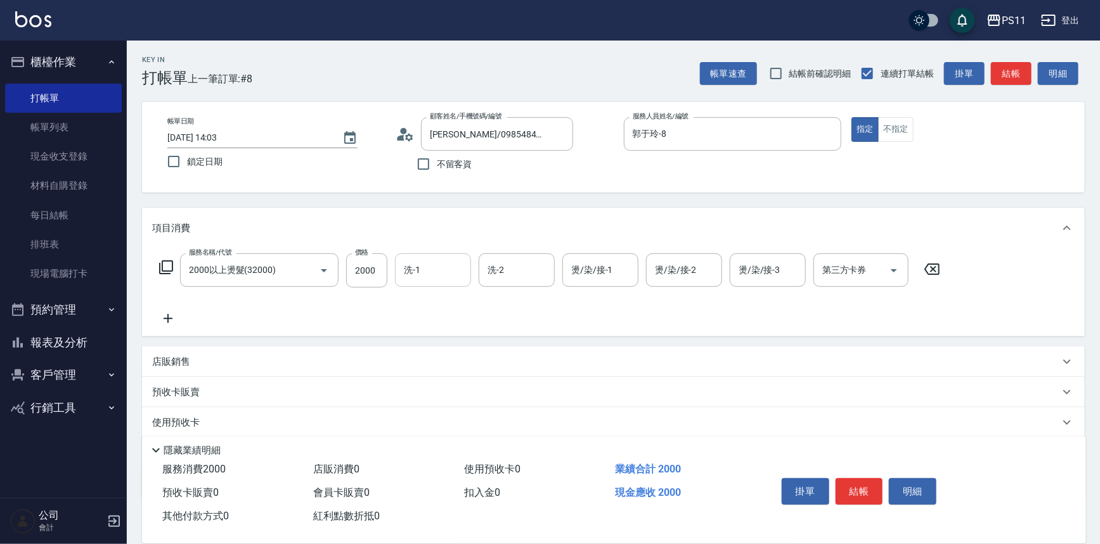
click at [446, 272] on input "洗-1" at bounding box center [433, 270] width 65 height 22
type input "[PERSON_NAME]-20"
click at [165, 324] on icon at bounding box center [168, 318] width 32 height 15
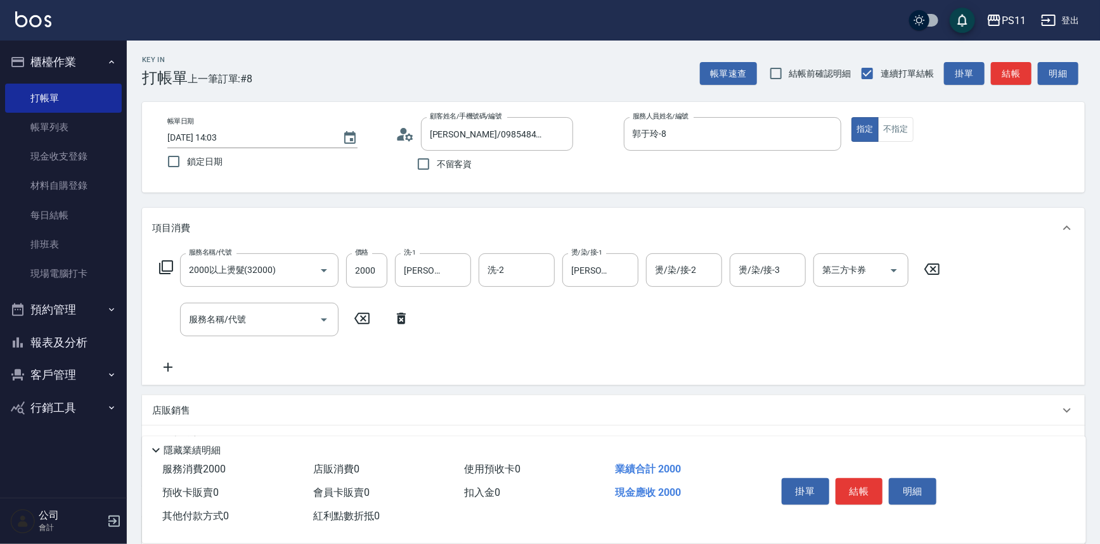
click at [176, 322] on div "服務名稱/代號 服務名稱/代號" at bounding box center [284, 320] width 265 height 34
click at [262, 315] on input "服務名稱/代號" at bounding box center [250, 320] width 128 height 22
click at [263, 315] on input "服務名稱/代號" at bounding box center [250, 320] width 128 height 22
click at [262, 336] on div "服務名稱/代號" at bounding box center [259, 320] width 158 height 34
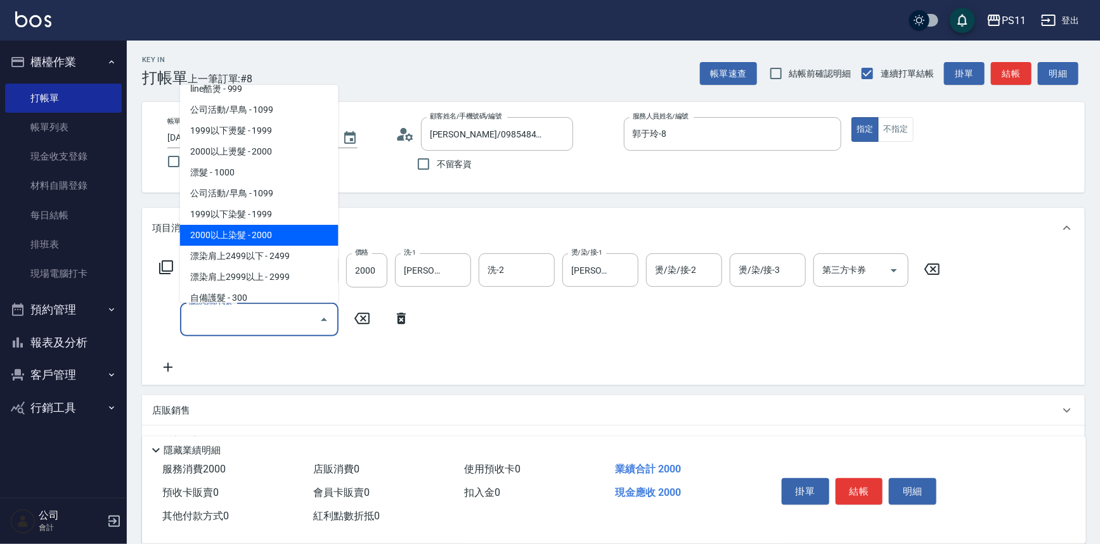
scroll to position [748, 0]
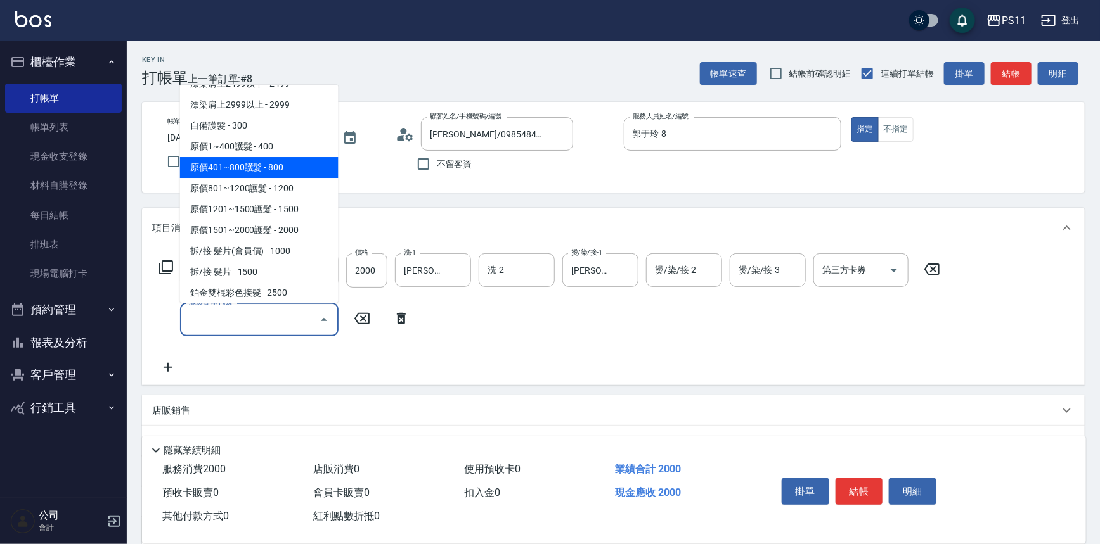
click at [297, 172] on span "原價401~800護髮 - 800" at bounding box center [259, 167] width 158 height 21
type input "原價401~800護髮(50800)"
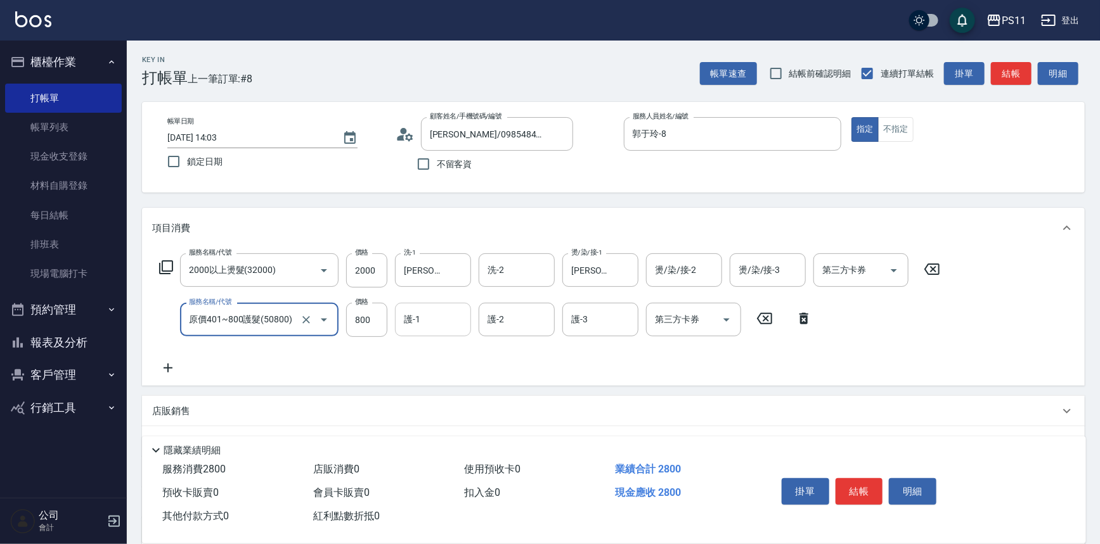
click at [444, 317] on input "護-1" at bounding box center [433, 320] width 65 height 22
type input "[PERSON_NAME]-20"
click at [843, 493] on button "結帳" at bounding box center [859, 491] width 48 height 27
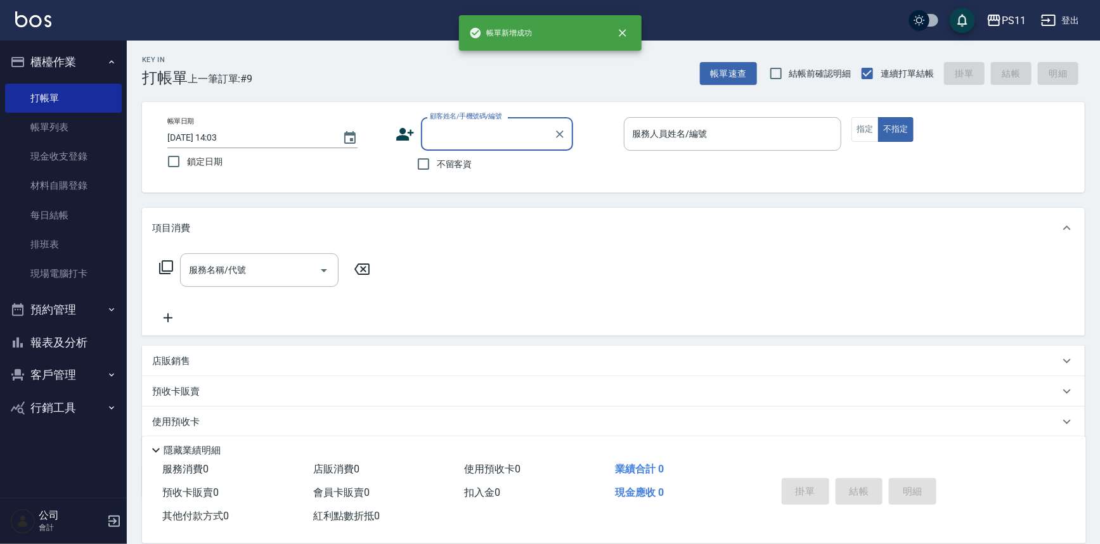
click at [494, 133] on input "顧客姓名/手機號碼/編號" at bounding box center [488, 134] width 122 height 22
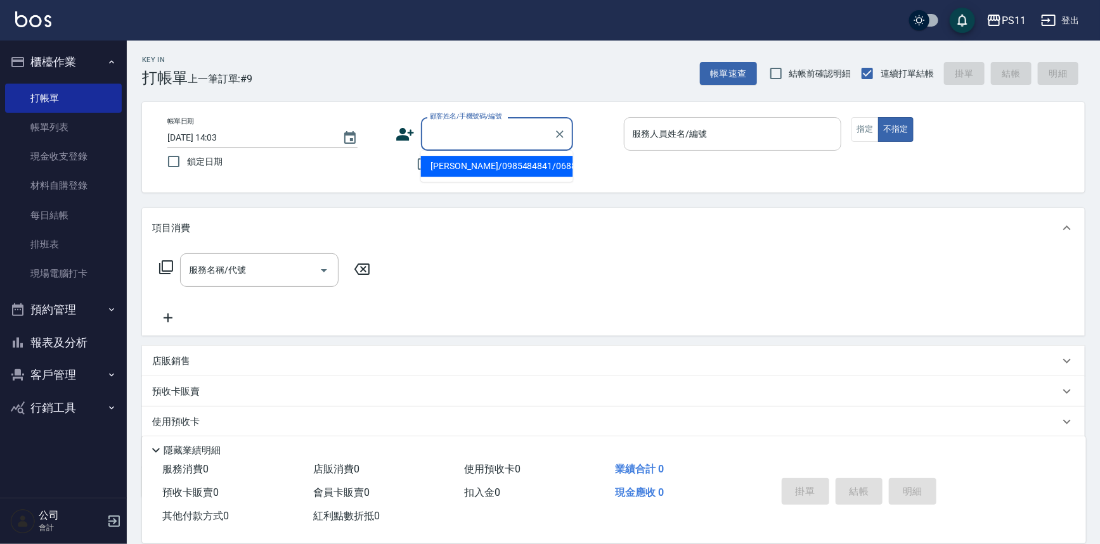
click at [521, 163] on li "[PERSON_NAME]/0985484841/0688" at bounding box center [497, 166] width 152 height 21
type input "[PERSON_NAME]/0985484841/0688"
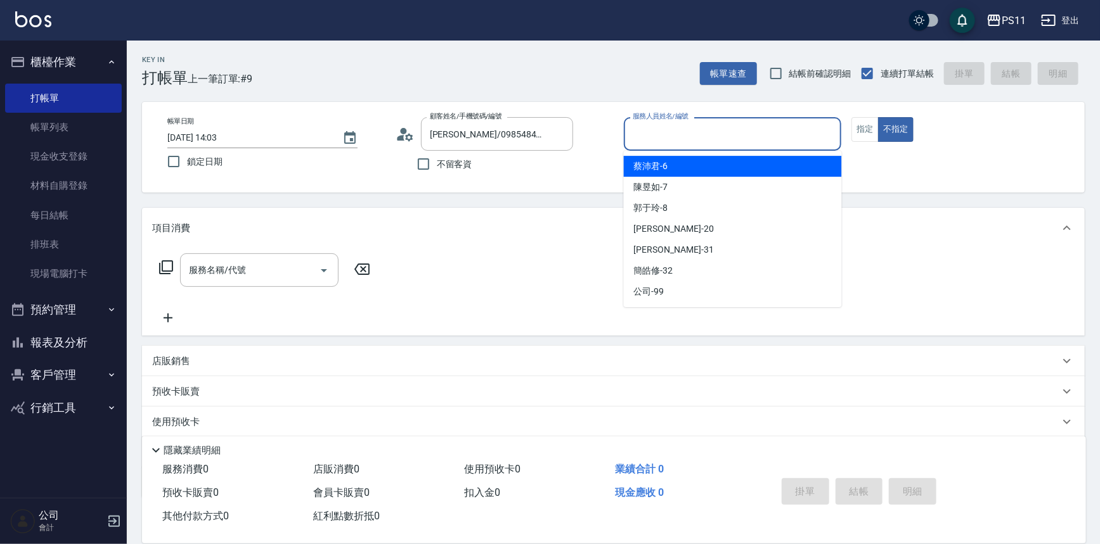
click at [727, 133] on input "服務人員姓名/編號" at bounding box center [732, 134] width 207 height 22
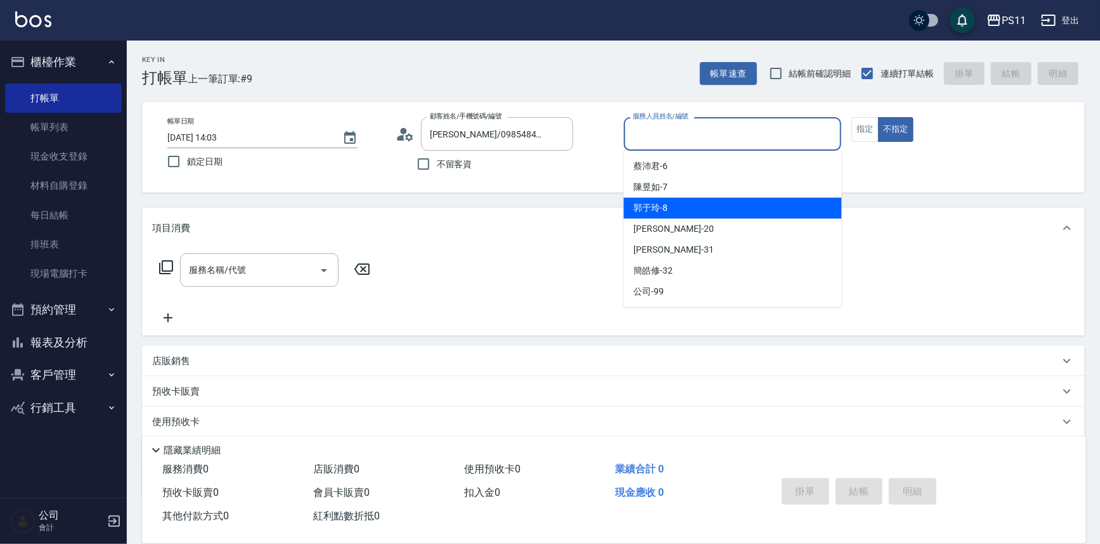
click at [762, 206] on div "郭于玲 -8" at bounding box center [733, 208] width 218 height 21
type input "郭于玲-8"
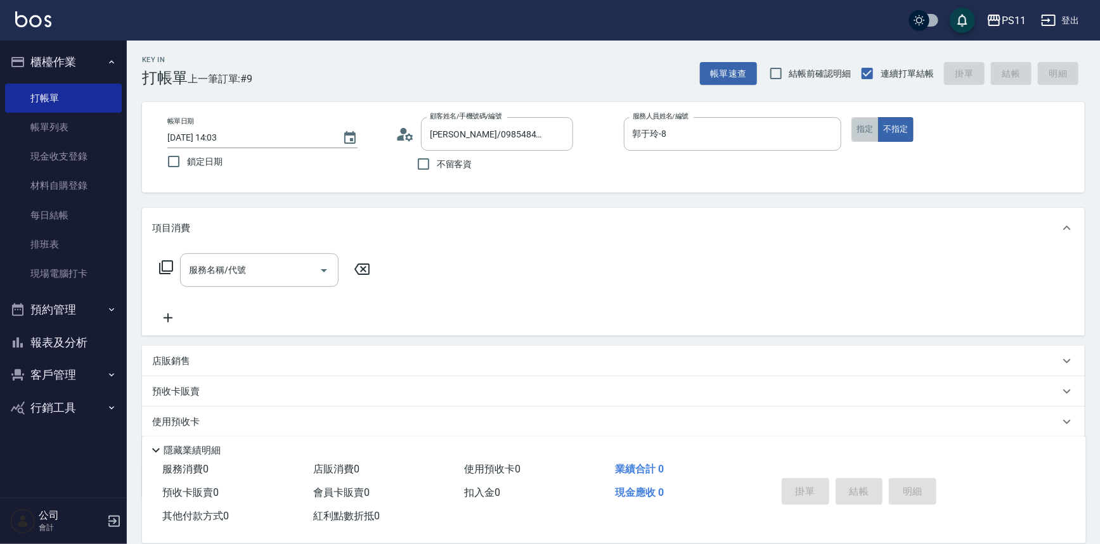
click at [866, 129] on button "指定" at bounding box center [864, 129] width 27 height 25
click at [94, 345] on button "報表及分析" at bounding box center [63, 342] width 117 height 33
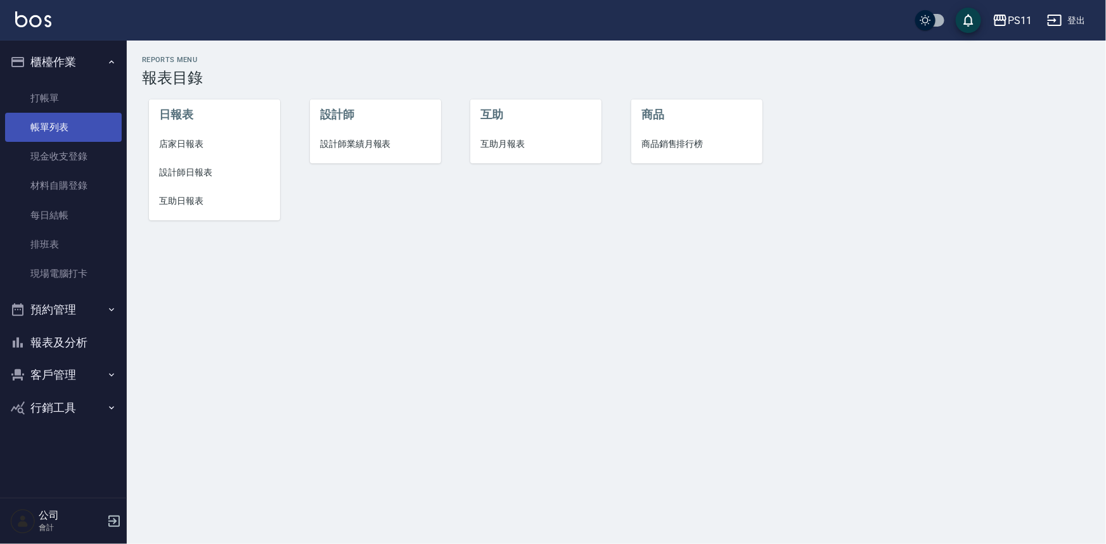
click at [82, 132] on link "帳單列表" at bounding box center [63, 127] width 117 height 29
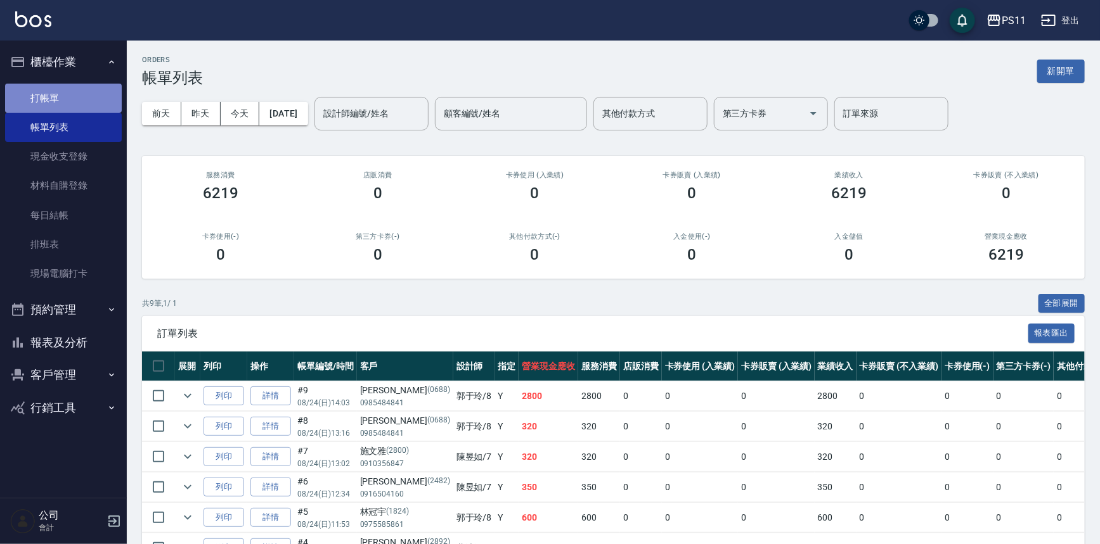
click at [86, 98] on link "打帳單" at bounding box center [63, 98] width 117 height 29
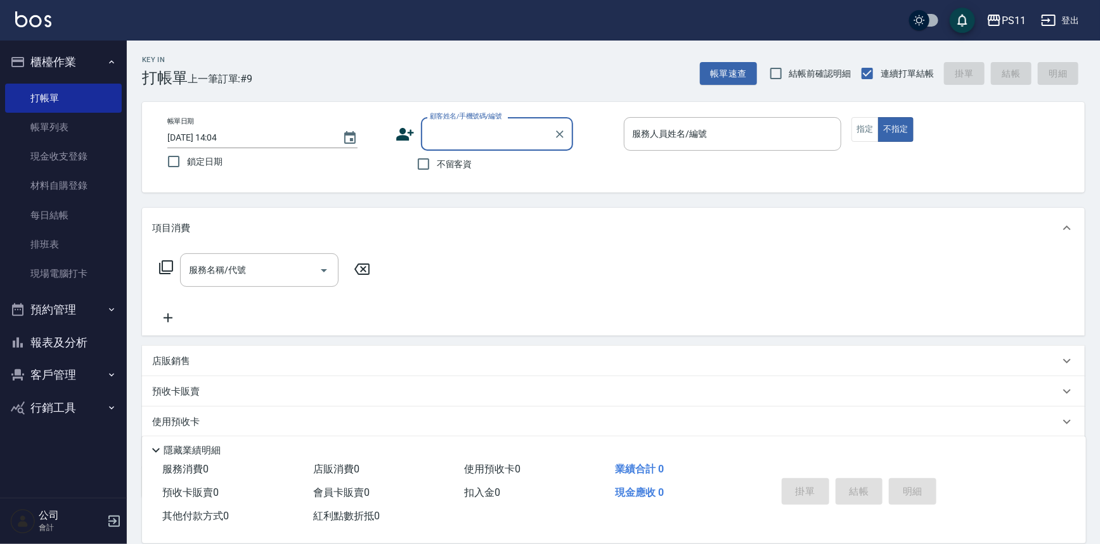
click at [487, 127] on input "顧客姓名/手機號碼/編號" at bounding box center [488, 134] width 122 height 22
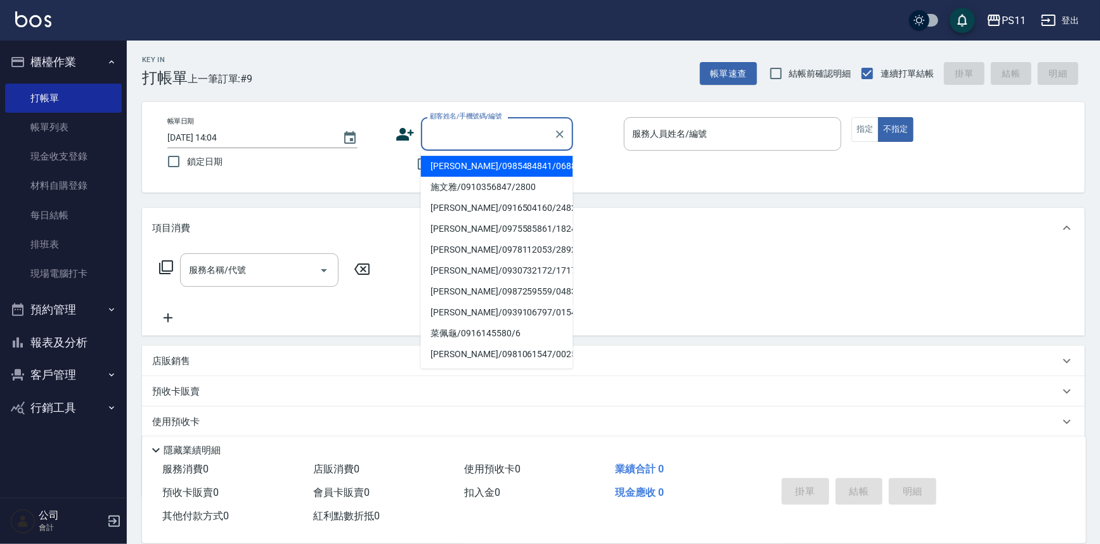
click at [491, 164] on li "[PERSON_NAME]/0985484841/0688" at bounding box center [497, 166] width 152 height 21
type input "[PERSON_NAME]/0985484841/0688"
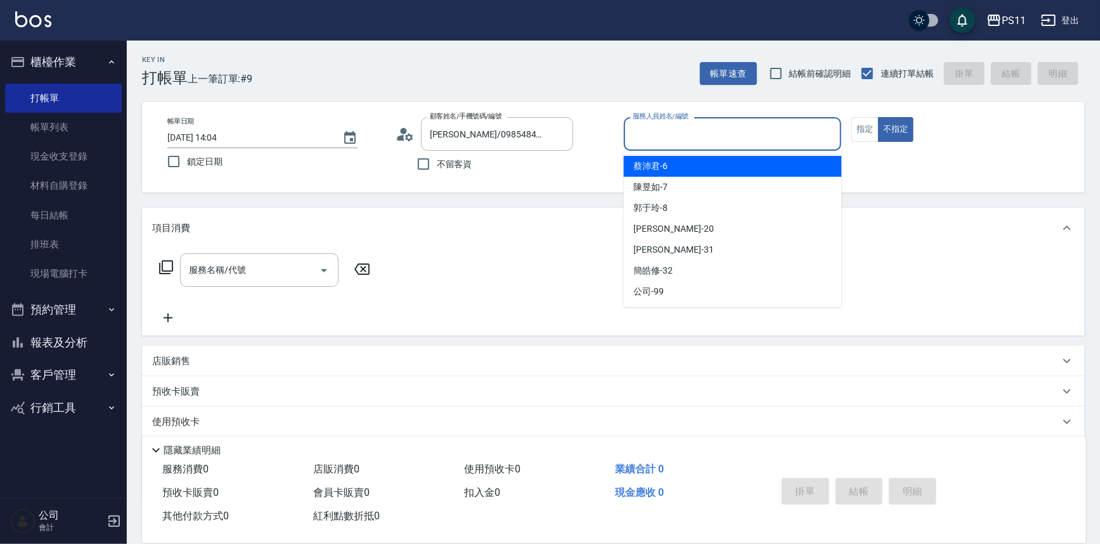
click at [735, 134] on input "服務人員姓名/編號" at bounding box center [732, 134] width 207 height 22
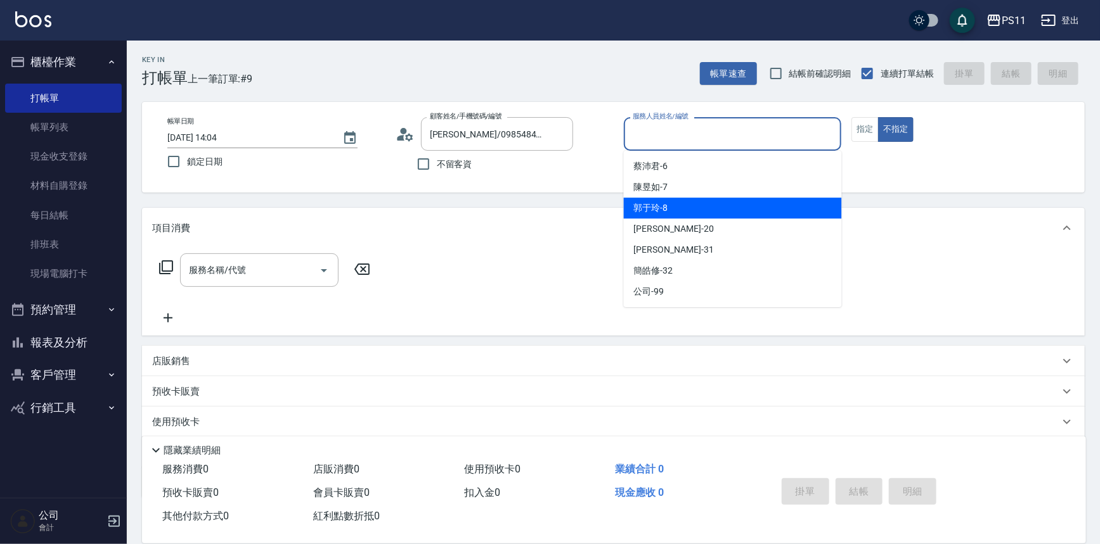
click at [724, 207] on div "郭于玲 -8" at bounding box center [733, 208] width 218 height 21
type input "郭于玲-8"
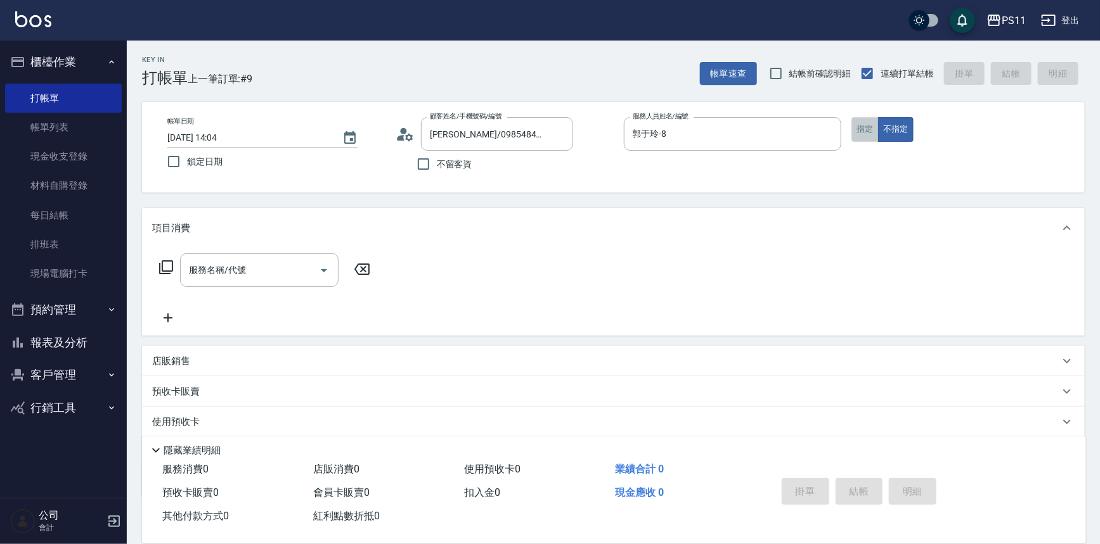
click at [857, 131] on button "指定" at bounding box center [864, 129] width 27 height 25
click at [170, 267] on icon at bounding box center [165, 267] width 15 height 15
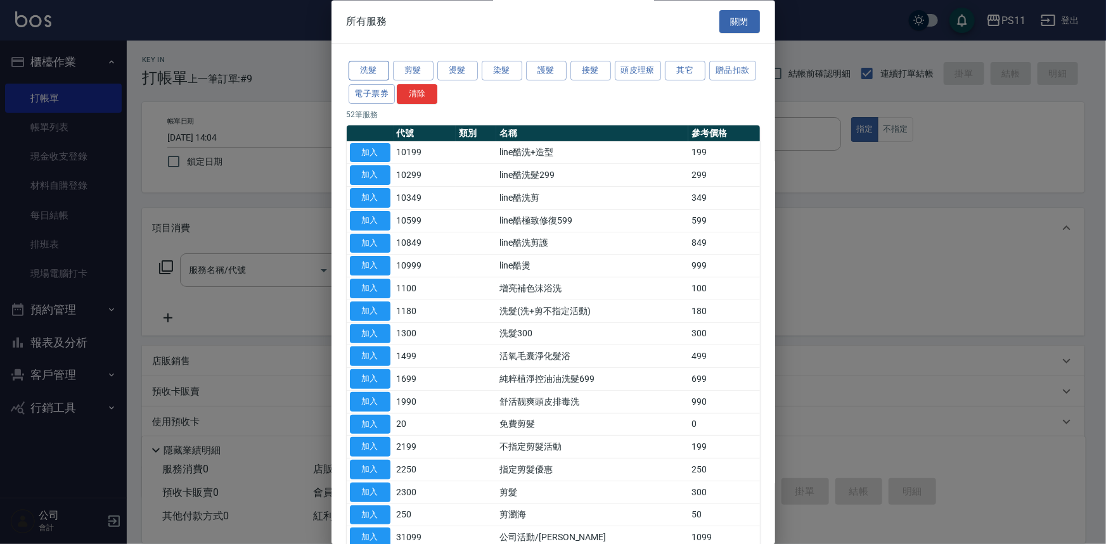
click at [368, 67] on button "洗髮" at bounding box center [369, 71] width 41 height 20
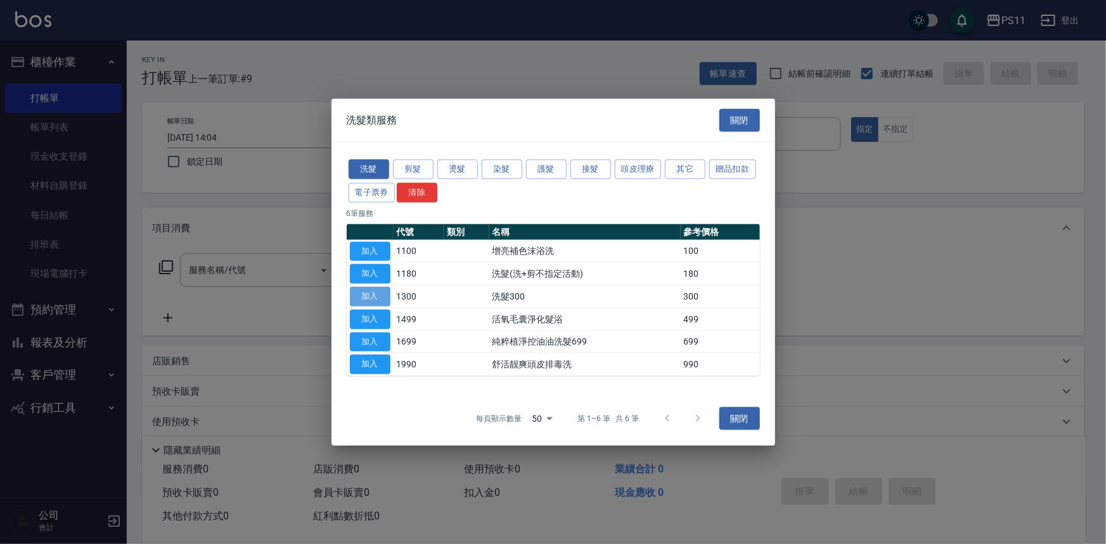
click at [375, 294] on button "加入" at bounding box center [370, 297] width 41 height 20
type input "洗髮300(1300)"
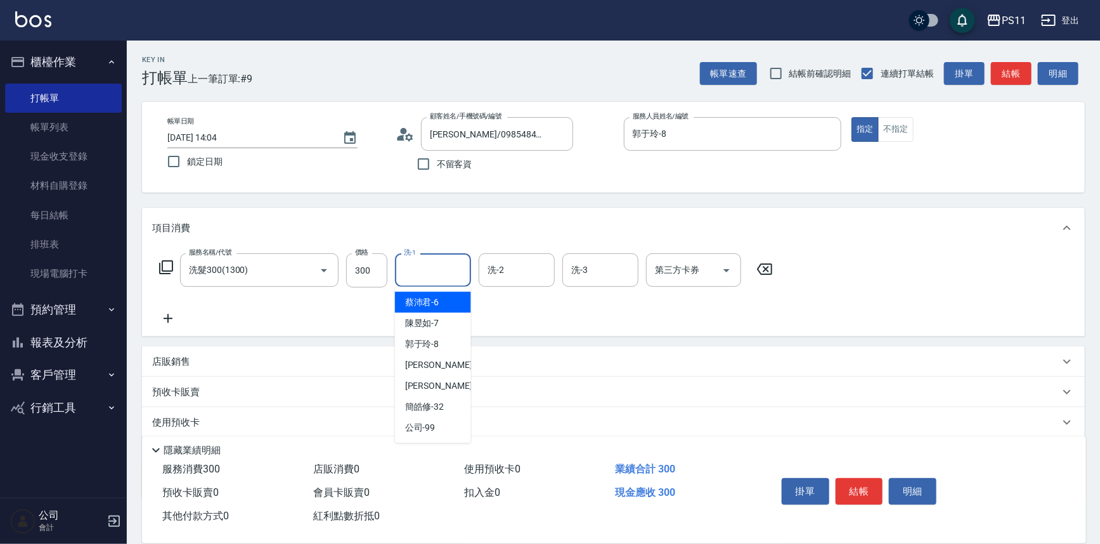
drag, startPoint x: 444, startPoint y: 269, endPoint x: 549, endPoint y: 235, distance: 111.2
click at [446, 269] on input "洗-1" at bounding box center [433, 270] width 65 height 22
type input "[PERSON_NAME]-20"
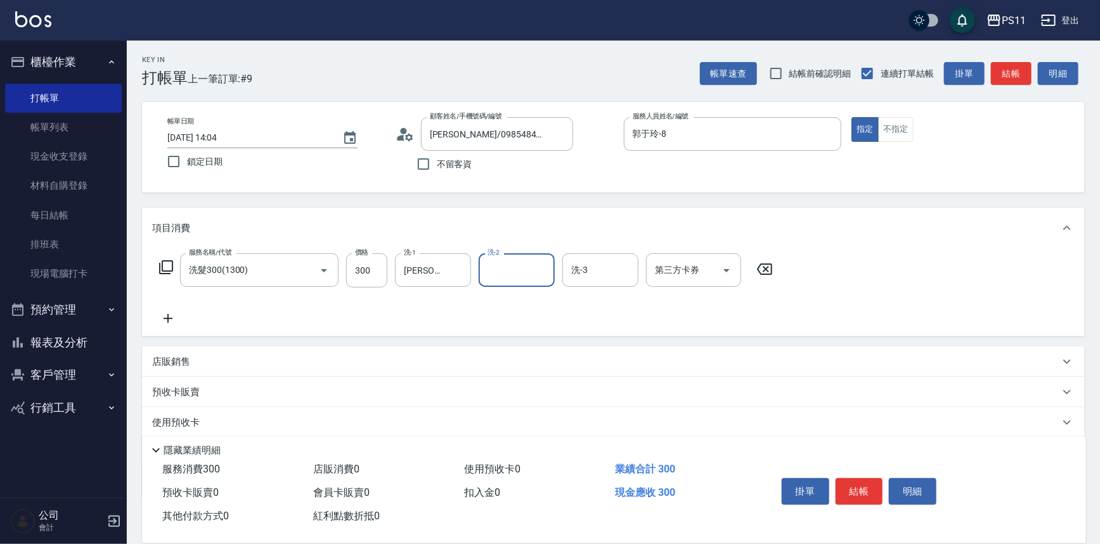
click at [171, 333] on div "服務名稱/代號 洗髮300(1300) 服務名稱/代號 價格 300 價格 洗-1 [PERSON_NAME]-20 洗-1 洗-2 洗-2 洗-3 洗-3 …" at bounding box center [613, 292] width 942 height 88
click at [170, 323] on icon at bounding box center [168, 318] width 32 height 15
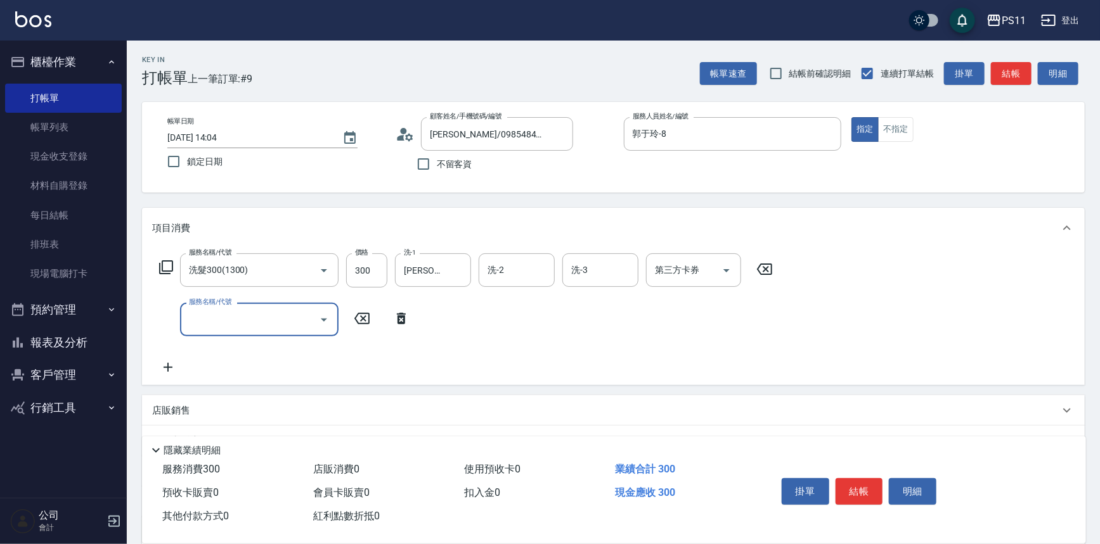
click at [284, 324] on input "服務名稱/代號" at bounding box center [250, 320] width 128 height 22
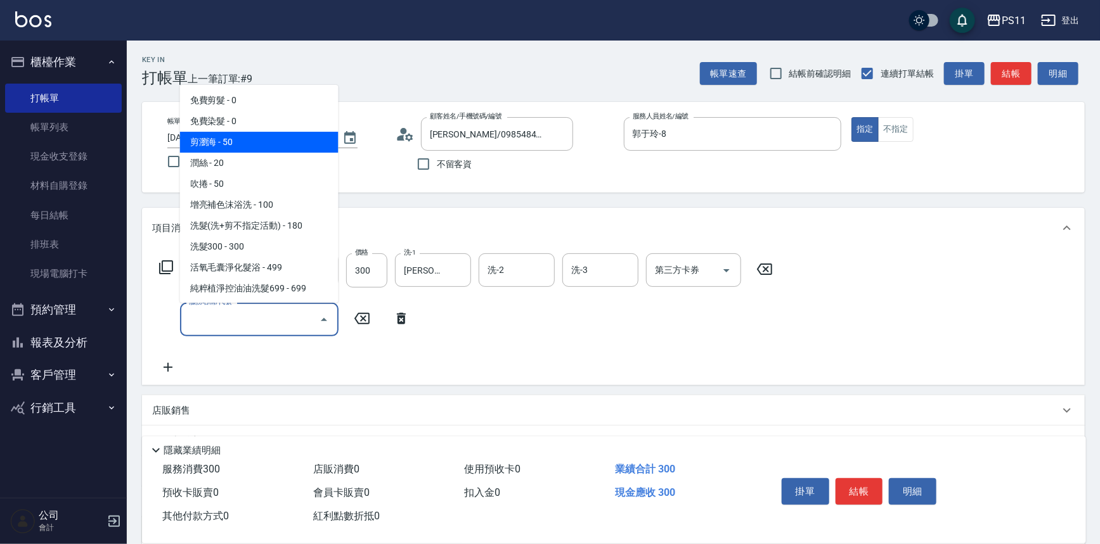
click at [238, 161] on span "潤絲 - 20" at bounding box center [259, 163] width 158 height 21
type input "潤絲(820)"
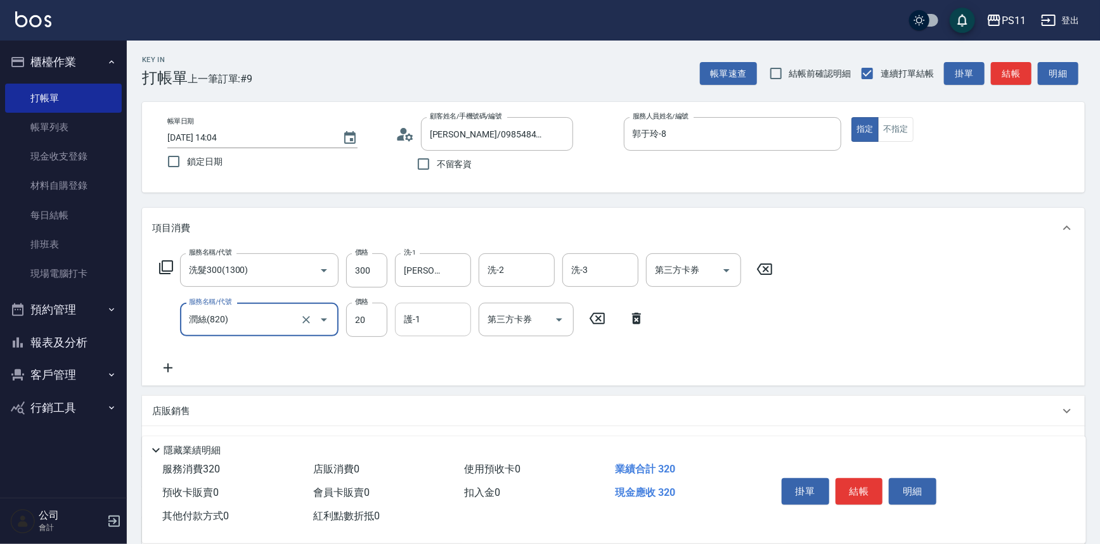
click at [423, 324] on input "護-1" at bounding box center [433, 320] width 65 height 22
type input "[PERSON_NAME]-20"
click at [868, 478] on button "結帳" at bounding box center [859, 491] width 48 height 27
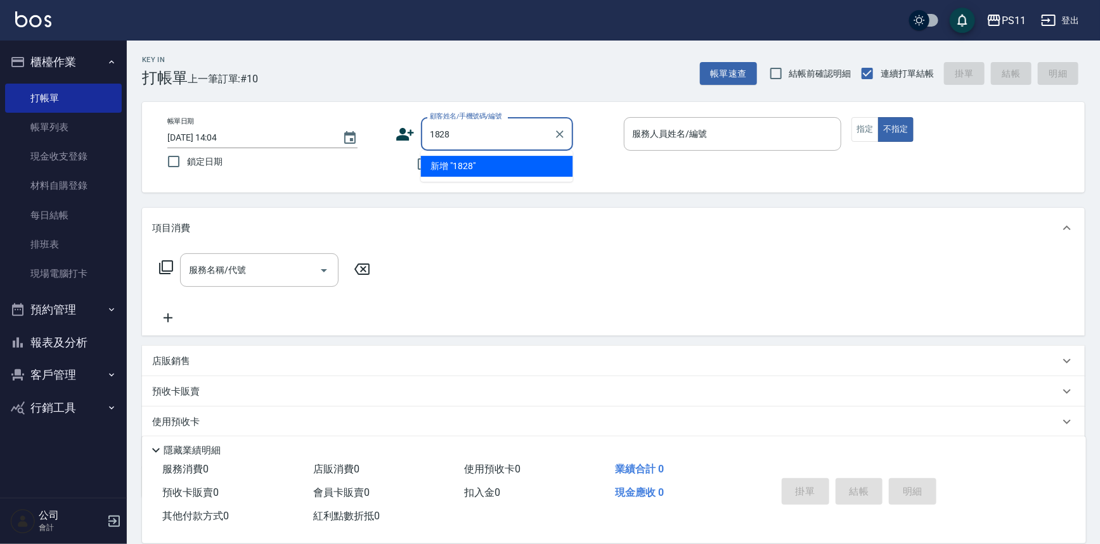
type input "1828"
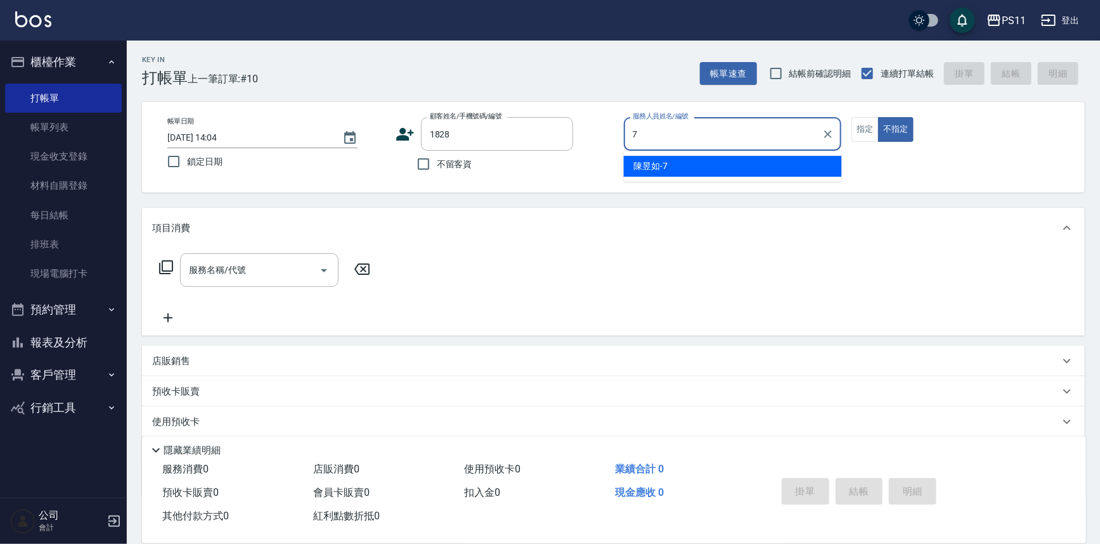
type input "陳昱如-7"
type button "false"
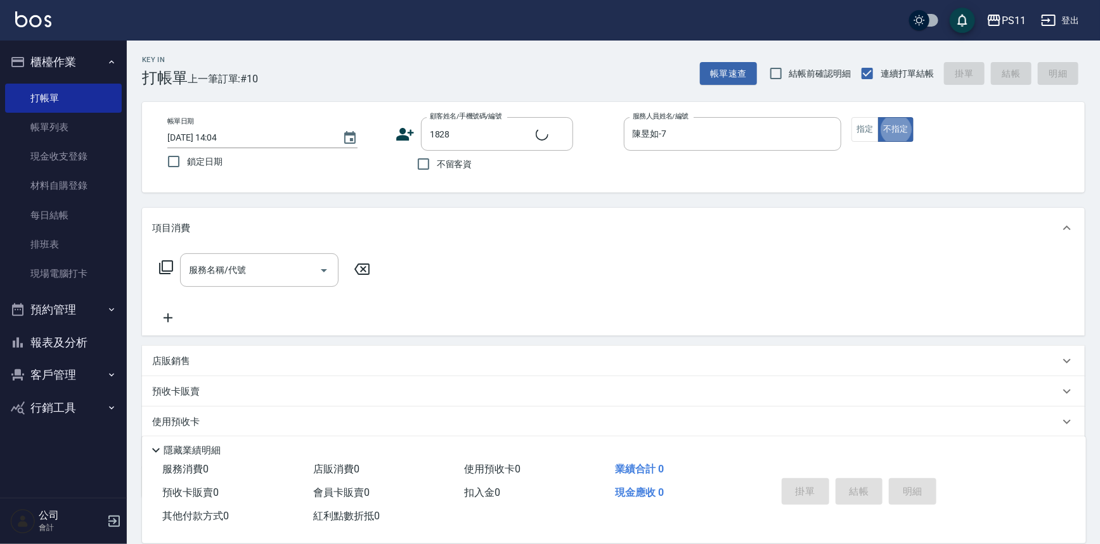
type input "[PERSON_NAME]/0910232283/1828"
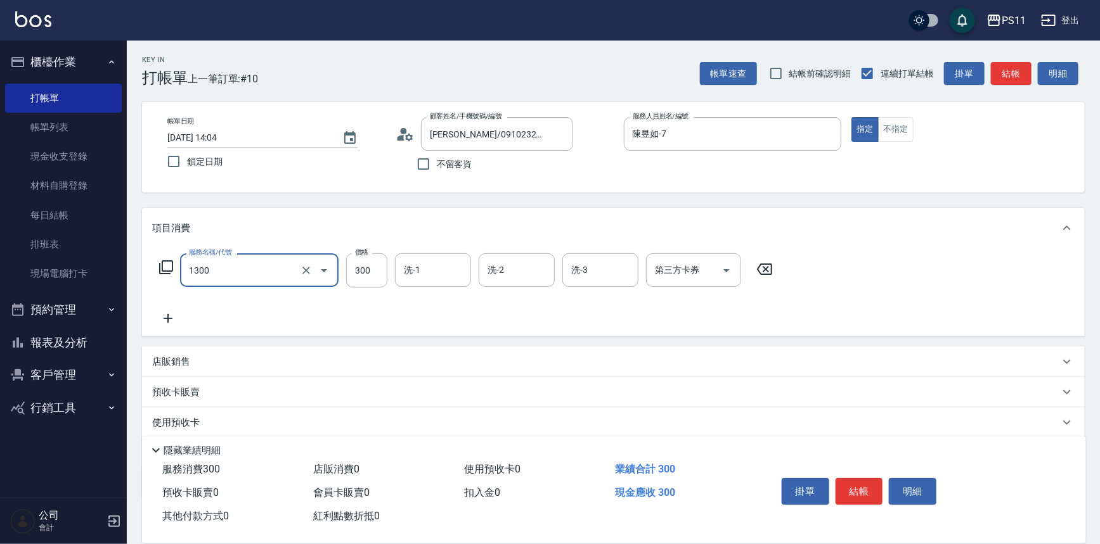
type input "洗髮300(1300)"
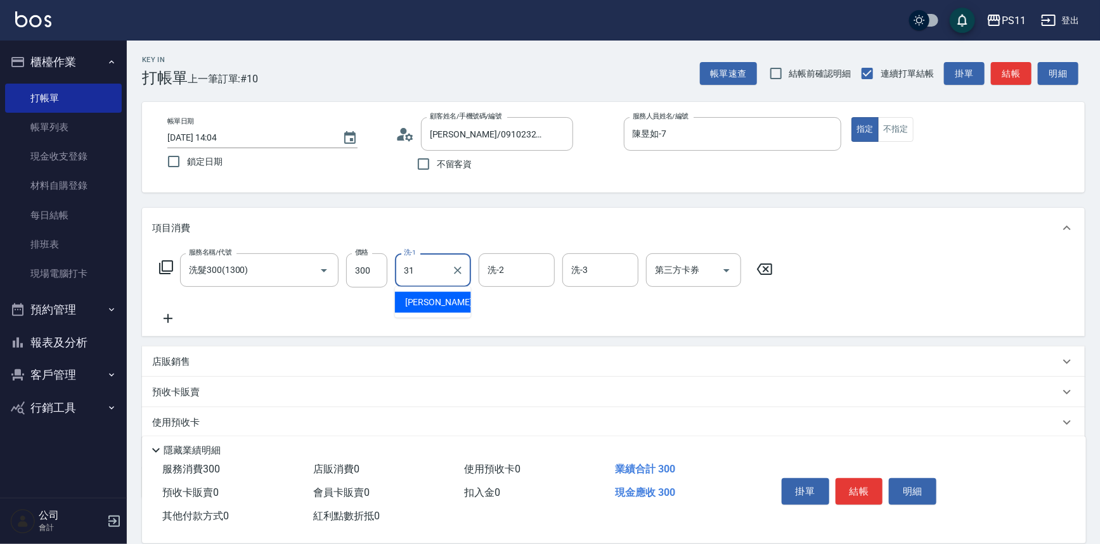
type input "[PERSON_NAME]-31"
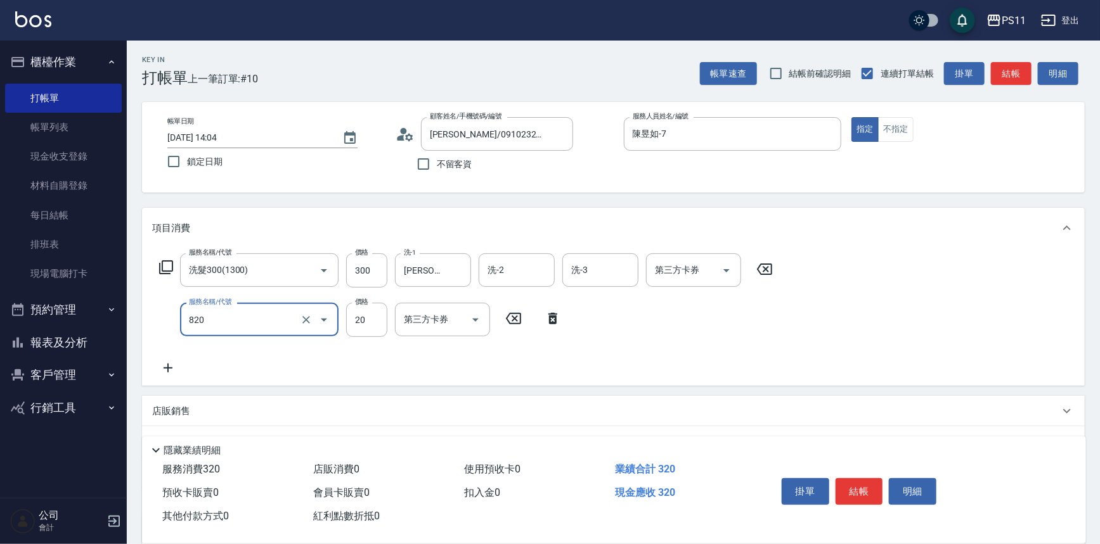
type input "潤絲(820)"
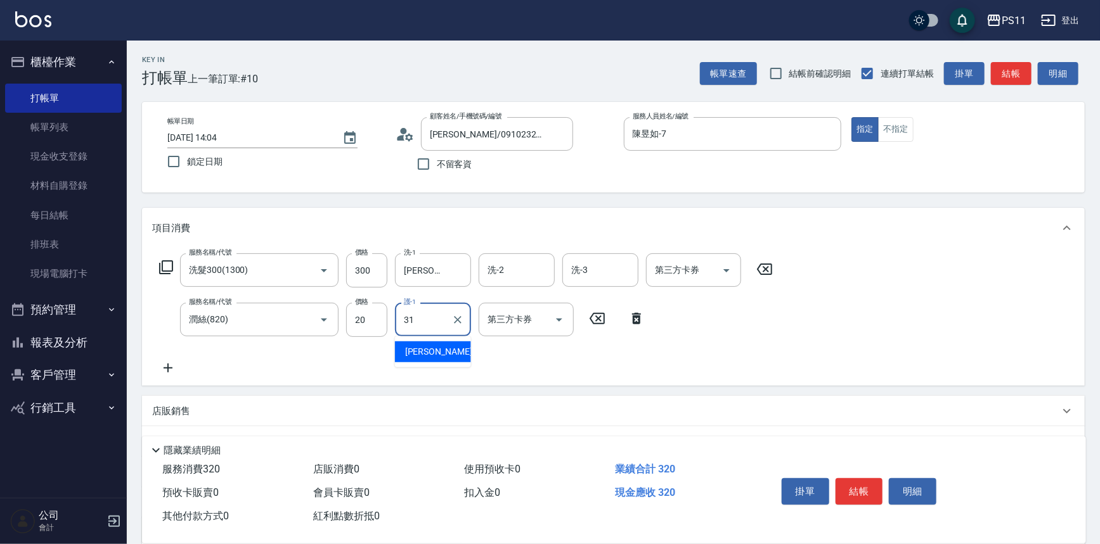
type input "[PERSON_NAME]-31"
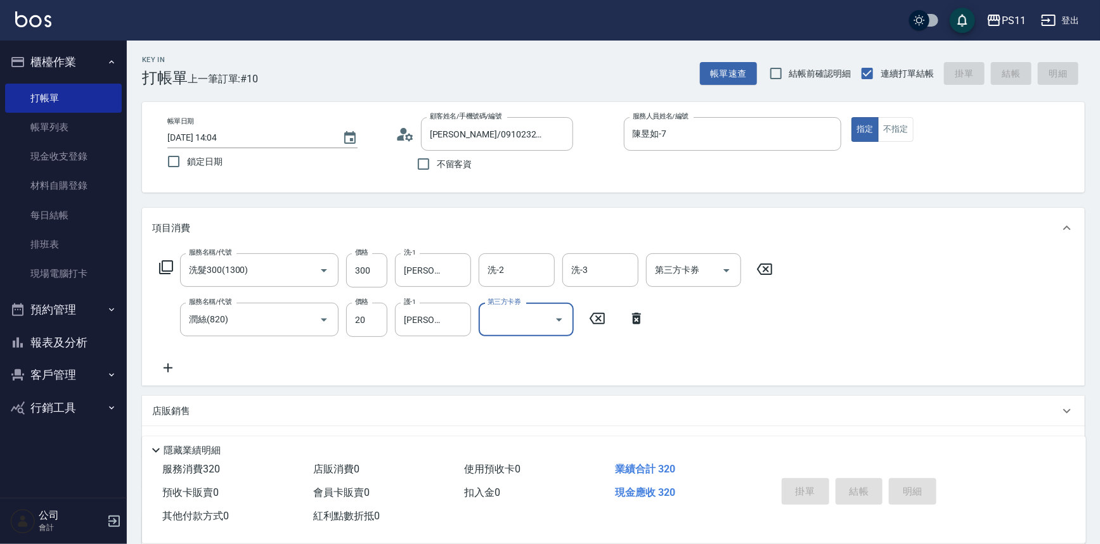
type input "[DATE] 14:05"
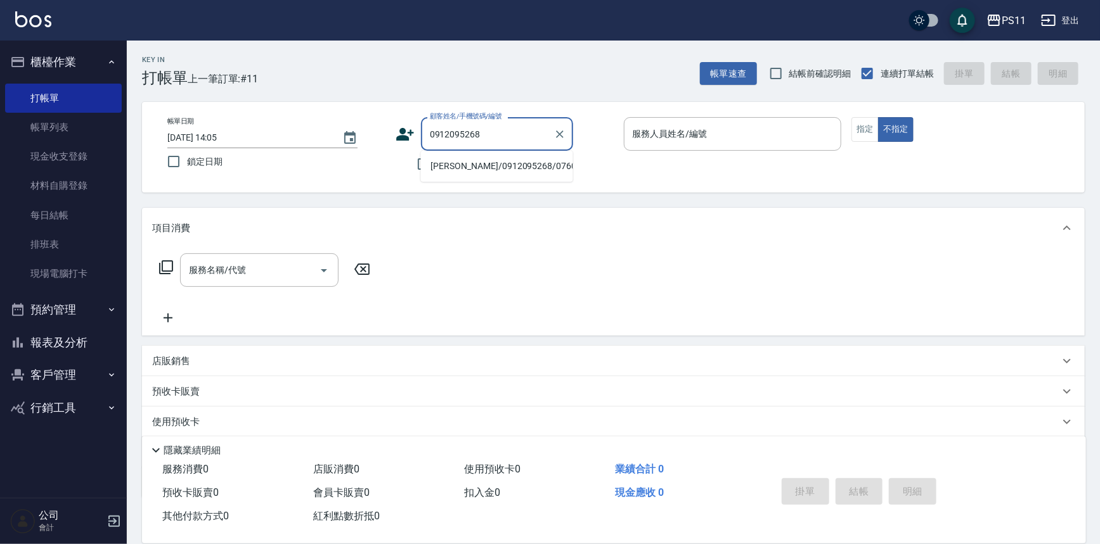
click at [510, 162] on li "[PERSON_NAME]/0912095268/0760" at bounding box center [497, 166] width 152 height 21
type input "[PERSON_NAME]/0912095268/0760"
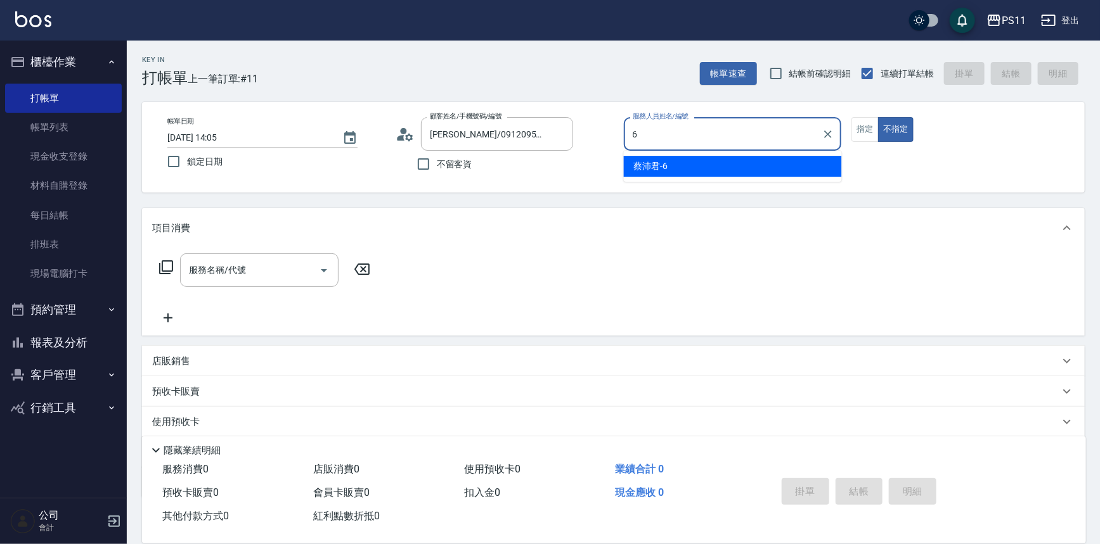
type input "[PERSON_NAME]6"
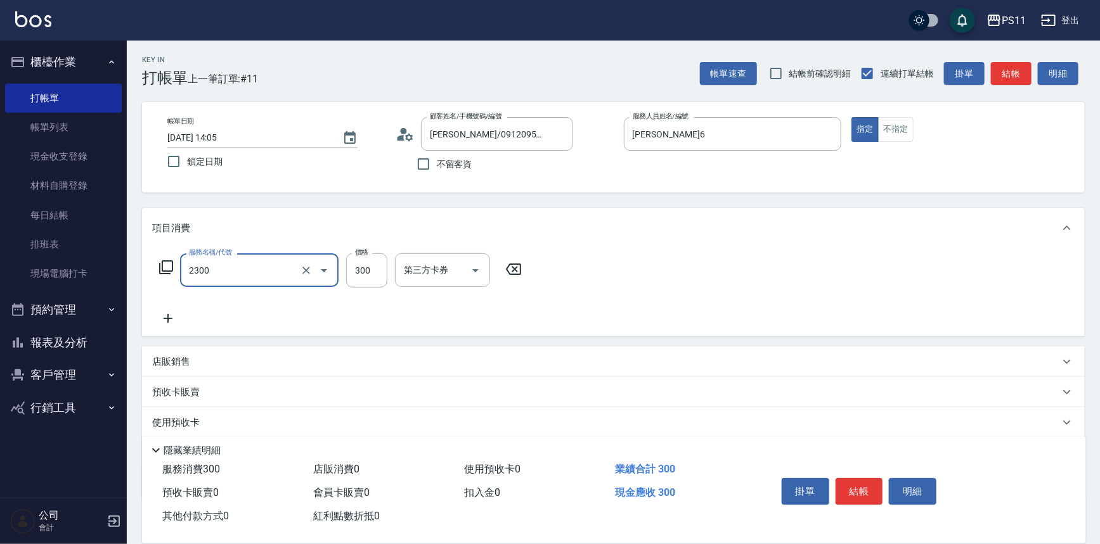
type input "剪髮(2300)"
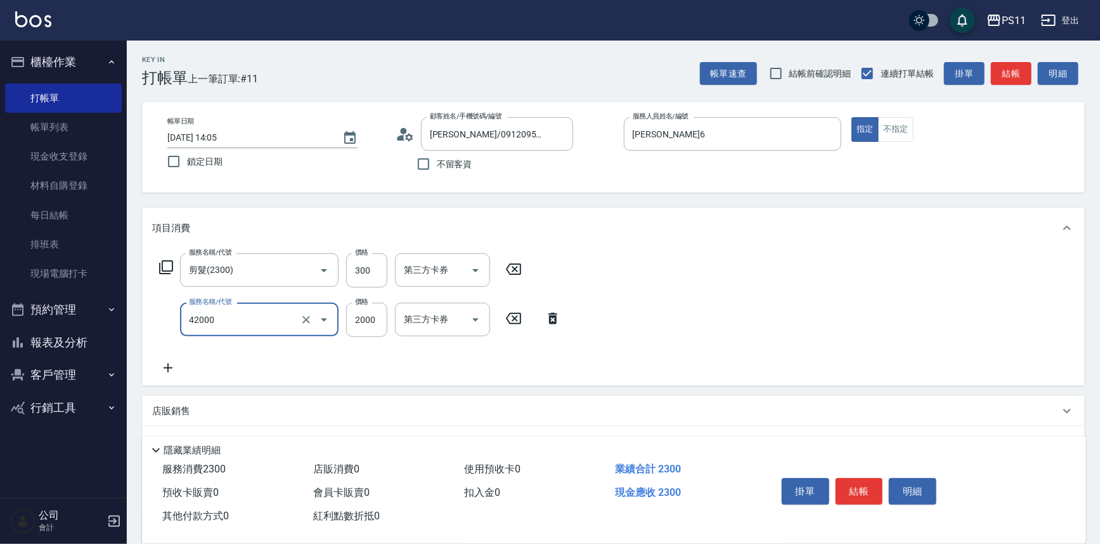
type input "2000以上染髮(42000)"
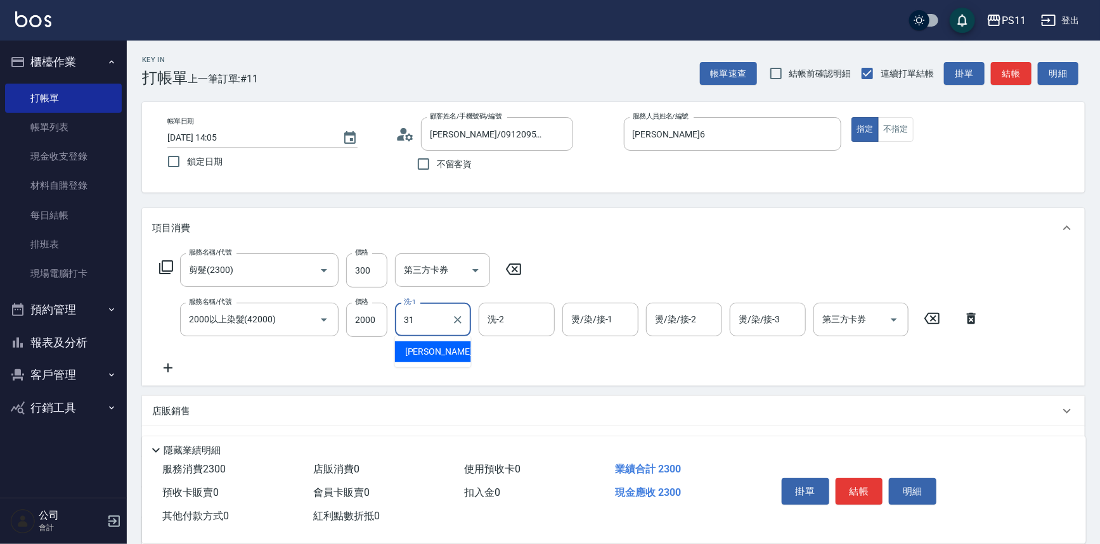
type input "[PERSON_NAME]-31"
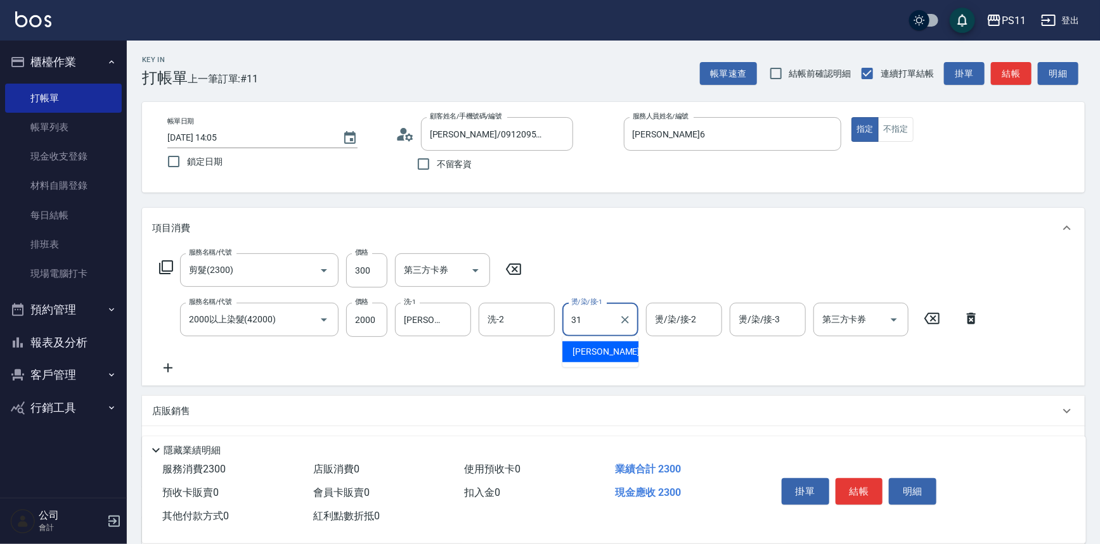
type input "[PERSON_NAME]-31"
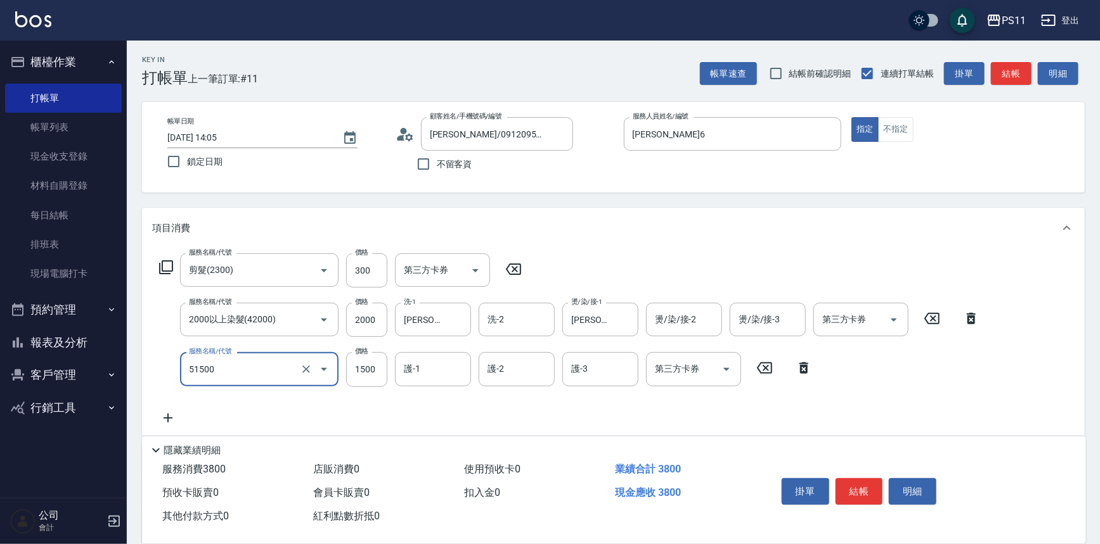
type input "原價1201~1500護髮(51500)"
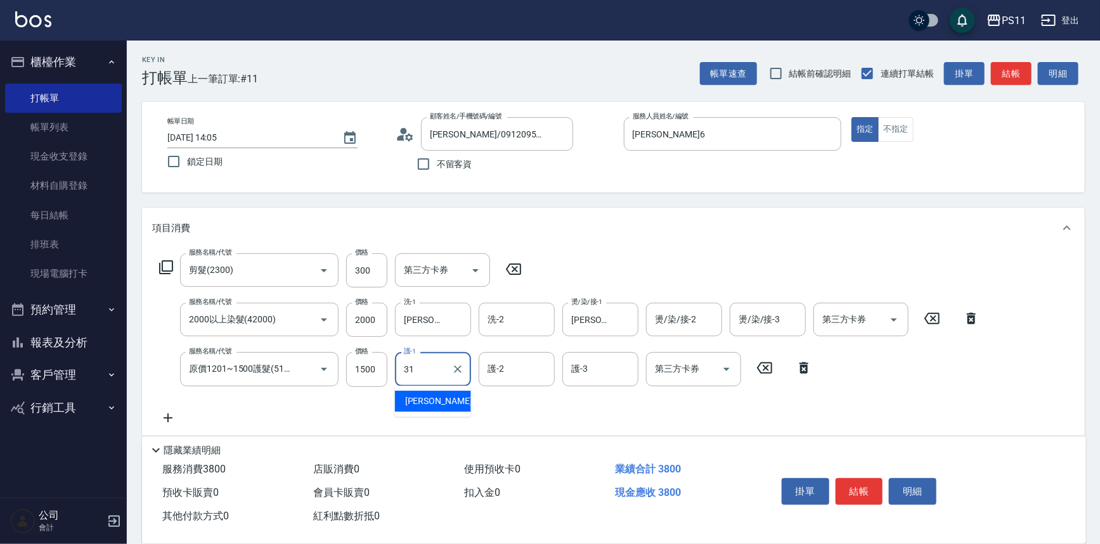
type input "[PERSON_NAME]-31"
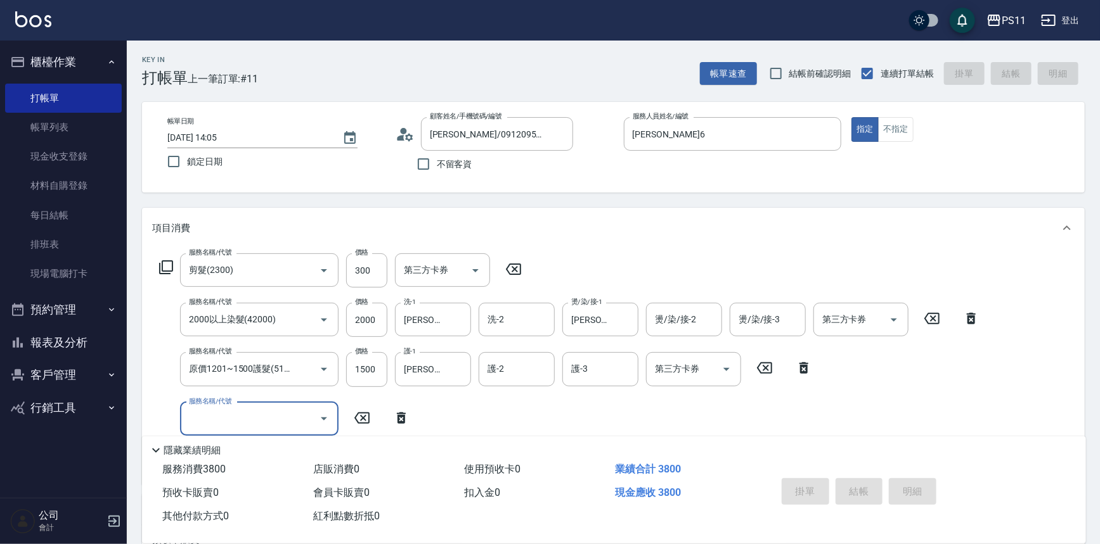
type input "[DATE] 14:08"
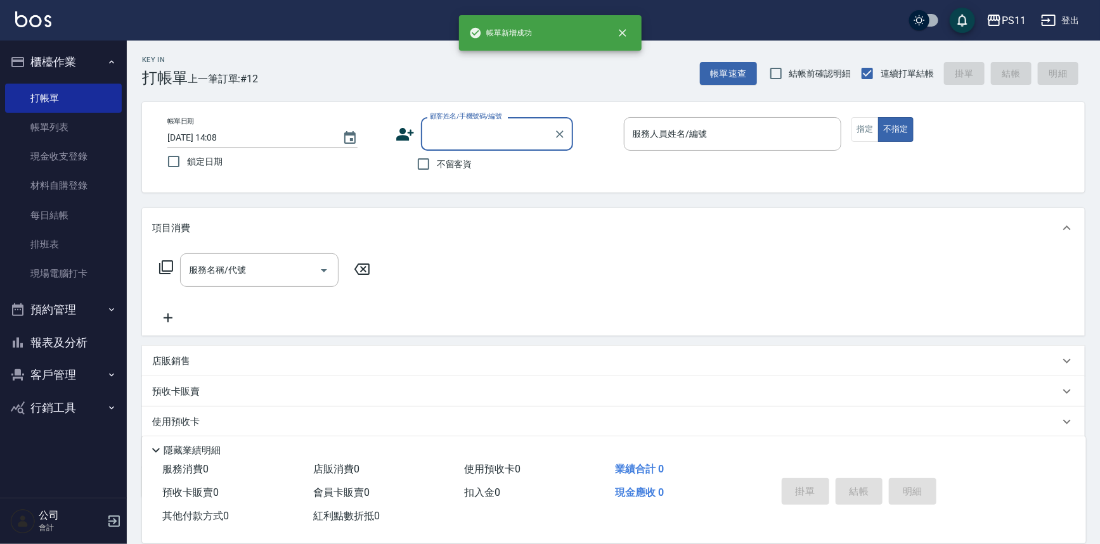
click at [30, 346] on button "報表及分析" at bounding box center [63, 342] width 117 height 33
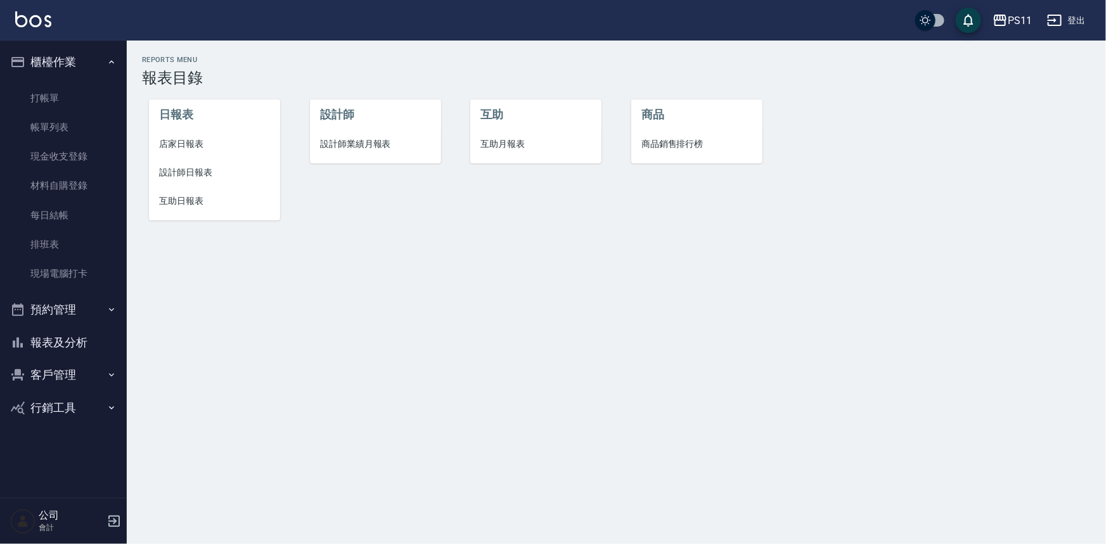
click at [187, 176] on span "設計師日報表" at bounding box center [214, 172] width 111 height 13
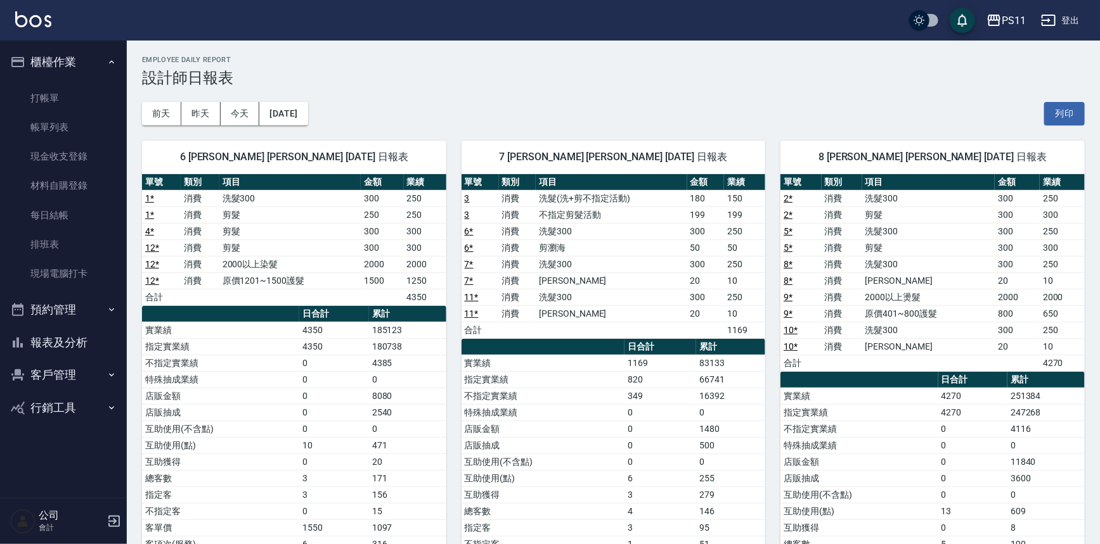
click at [82, 342] on button "報表及分析" at bounding box center [63, 342] width 117 height 33
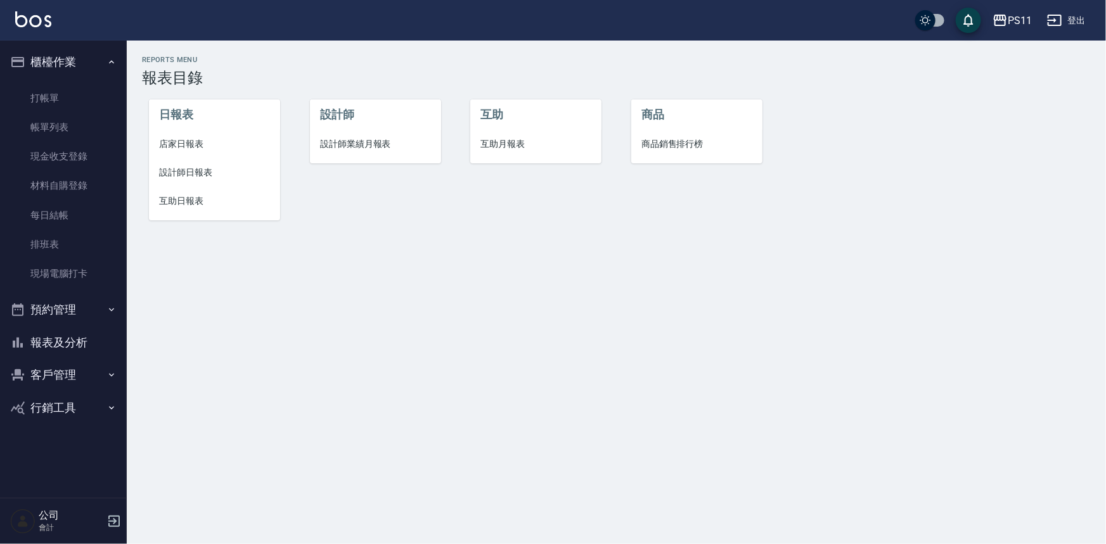
click at [57, 338] on button "報表及分析" at bounding box center [63, 342] width 117 height 33
click at [96, 125] on link "帳單列表" at bounding box center [63, 127] width 117 height 29
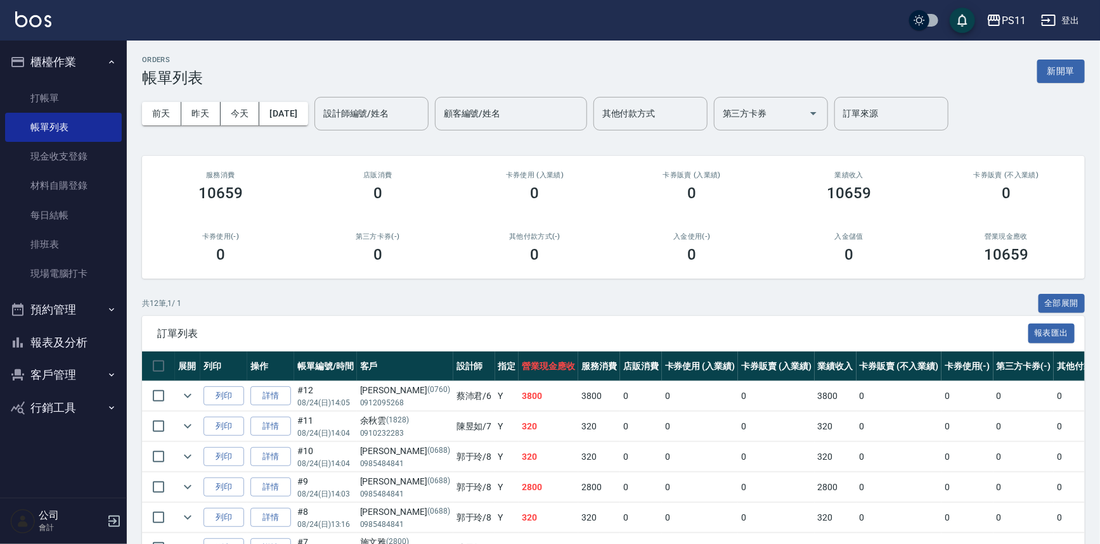
click at [84, 351] on button "報表及分析" at bounding box center [63, 342] width 117 height 33
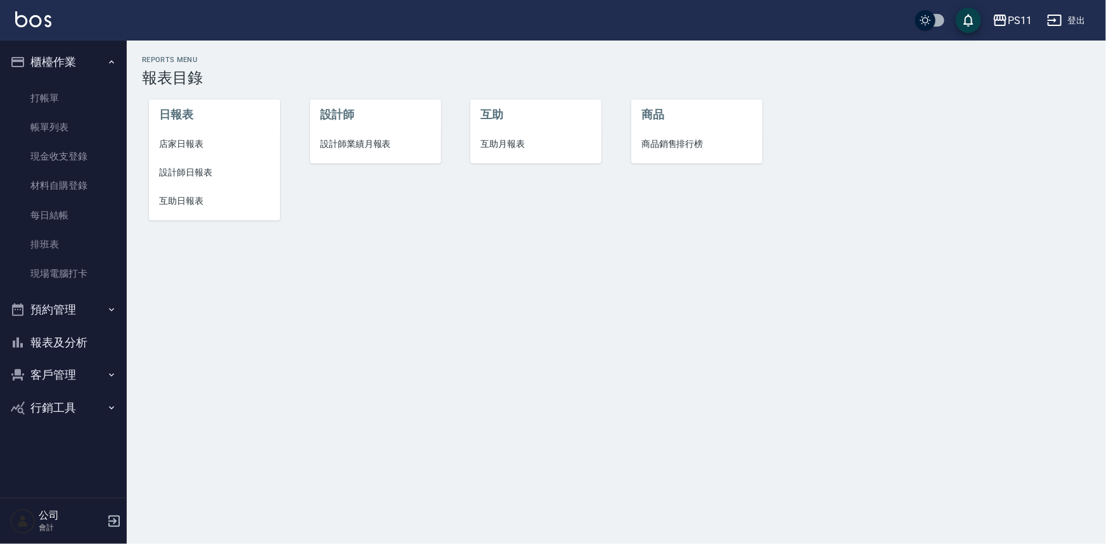
click at [178, 146] on span "店家日報表" at bounding box center [214, 144] width 111 height 13
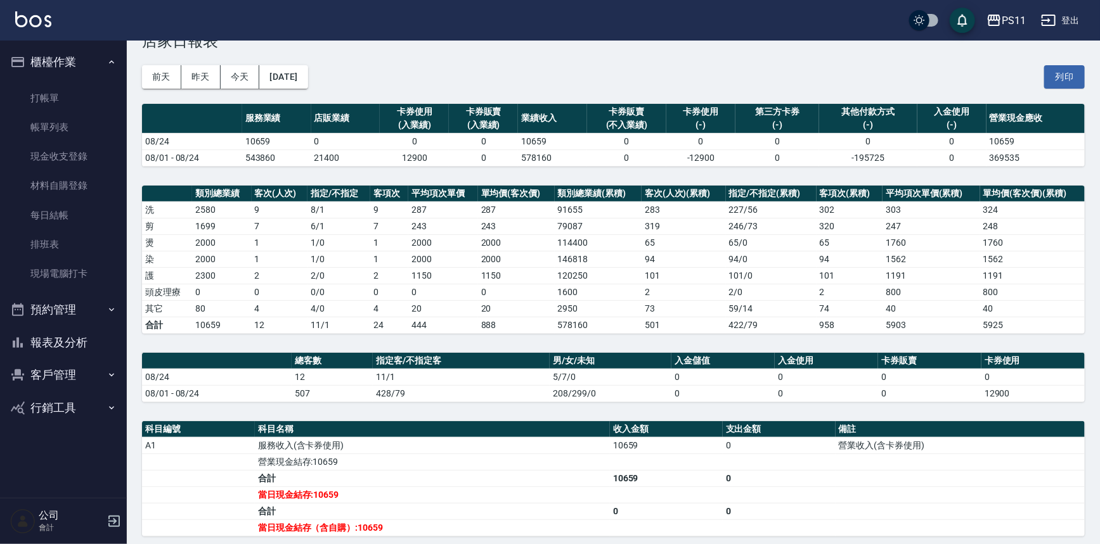
scroll to position [57, 0]
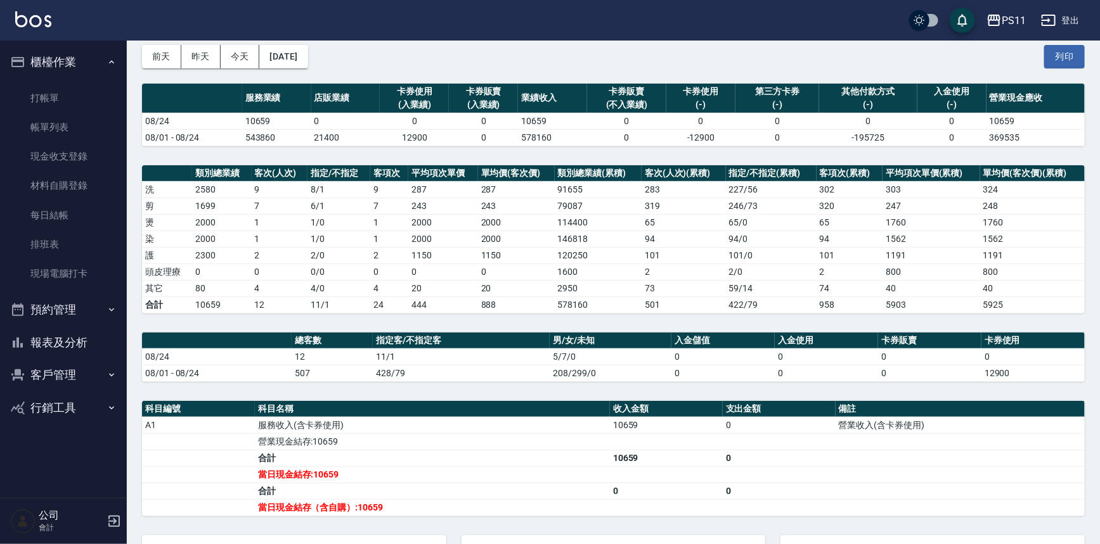
click at [819, 472] on td "a dense table" at bounding box center [778, 474] width 113 height 16
drag, startPoint x: 44, startPoint y: 93, endPoint x: 129, endPoint y: 93, distance: 84.9
click at [44, 93] on link "打帳單" at bounding box center [63, 98] width 117 height 29
